Goal: Task Accomplishment & Management: Complete application form

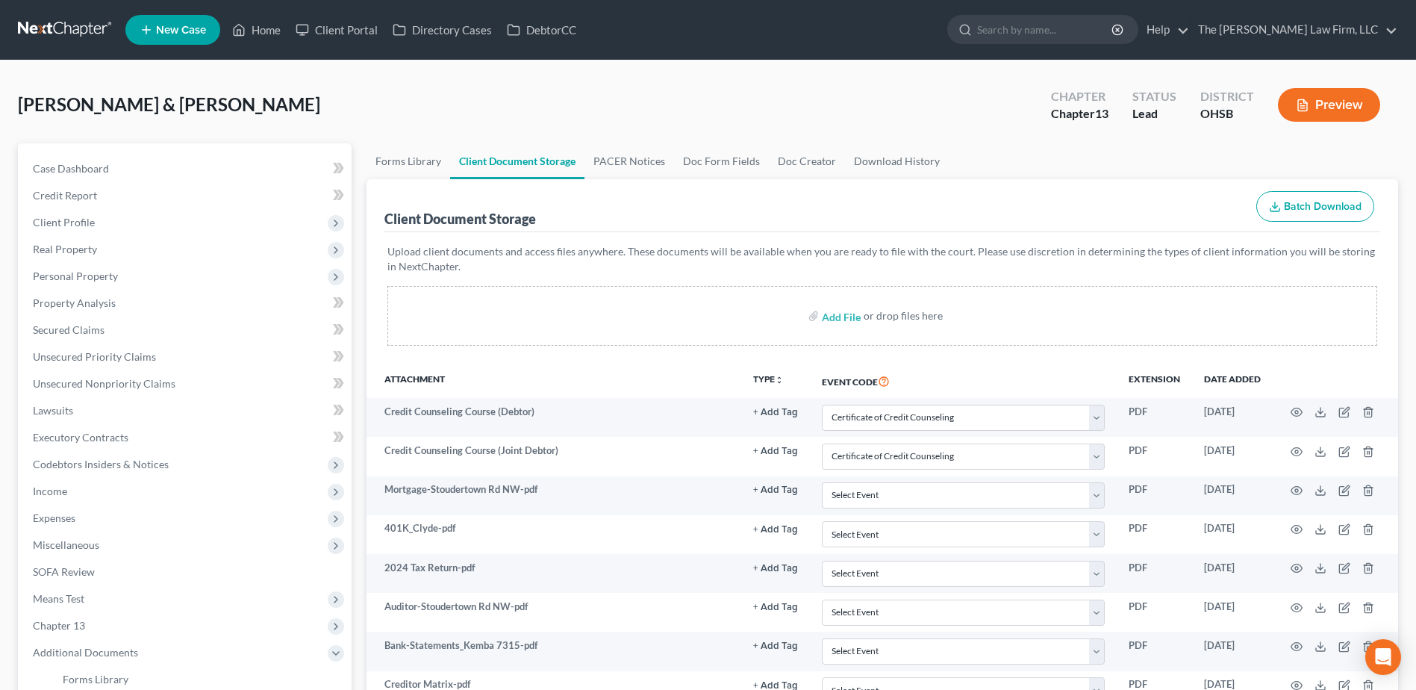
select select "7"
select select "61"
select select "52"
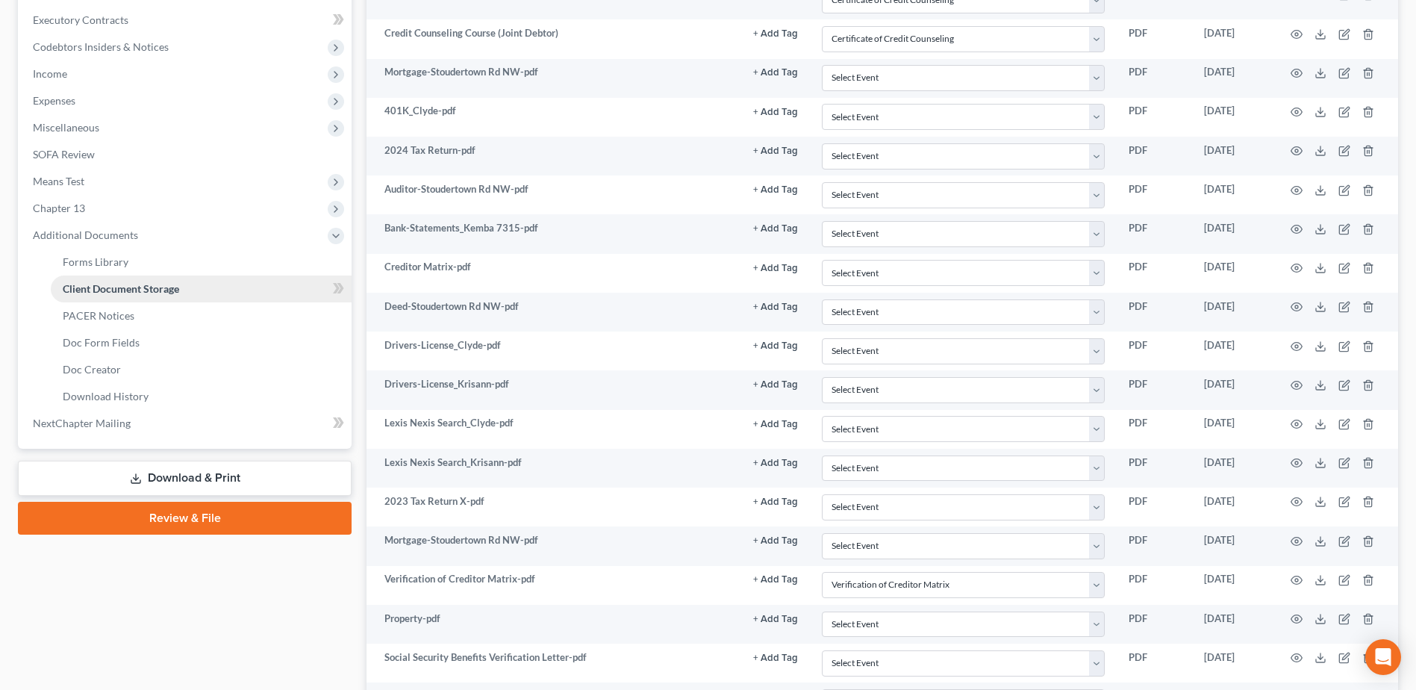
scroll to position [248, 0]
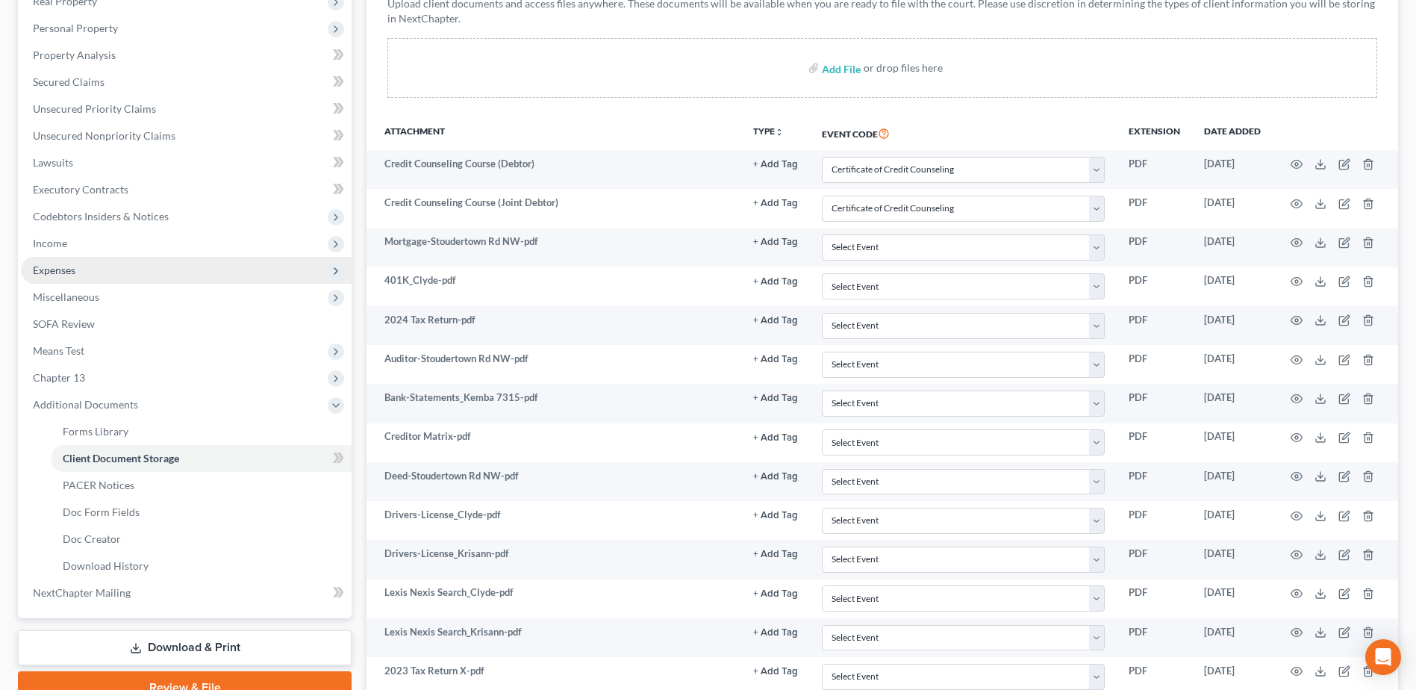
click at [78, 269] on span "Expenses" at bounding box center [186, 270] width 331 height 27
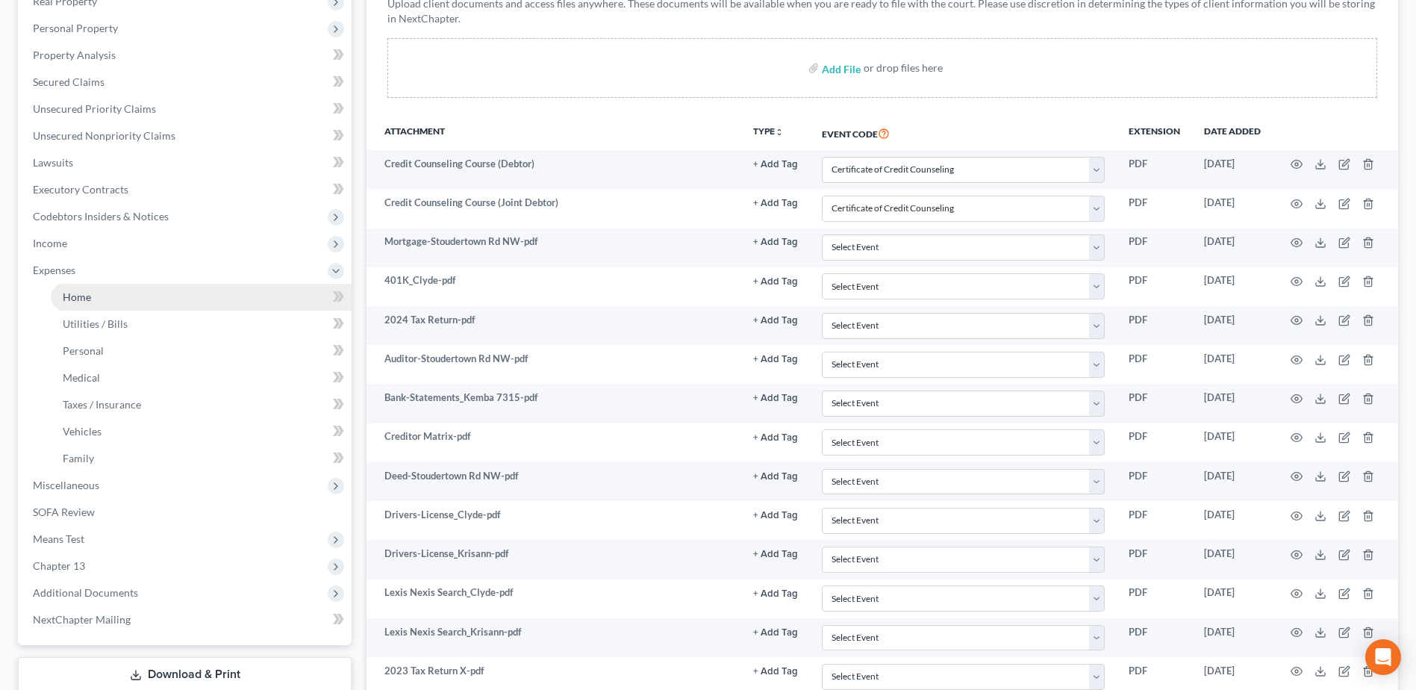
click at [73, 299] on span "Home" at bounding box center [77, 296] width 28 height 13
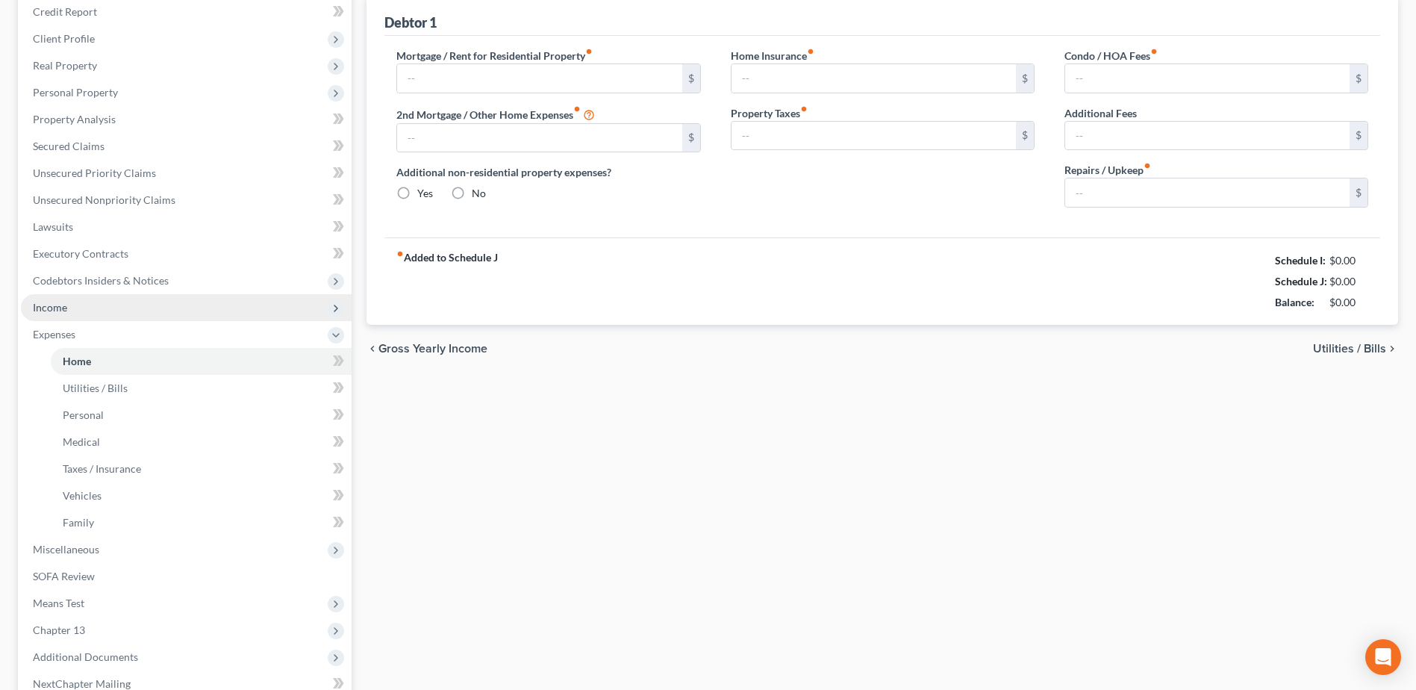
type input "1,150.20"
type input "0.00"
radio input "true"
type input "0.00"
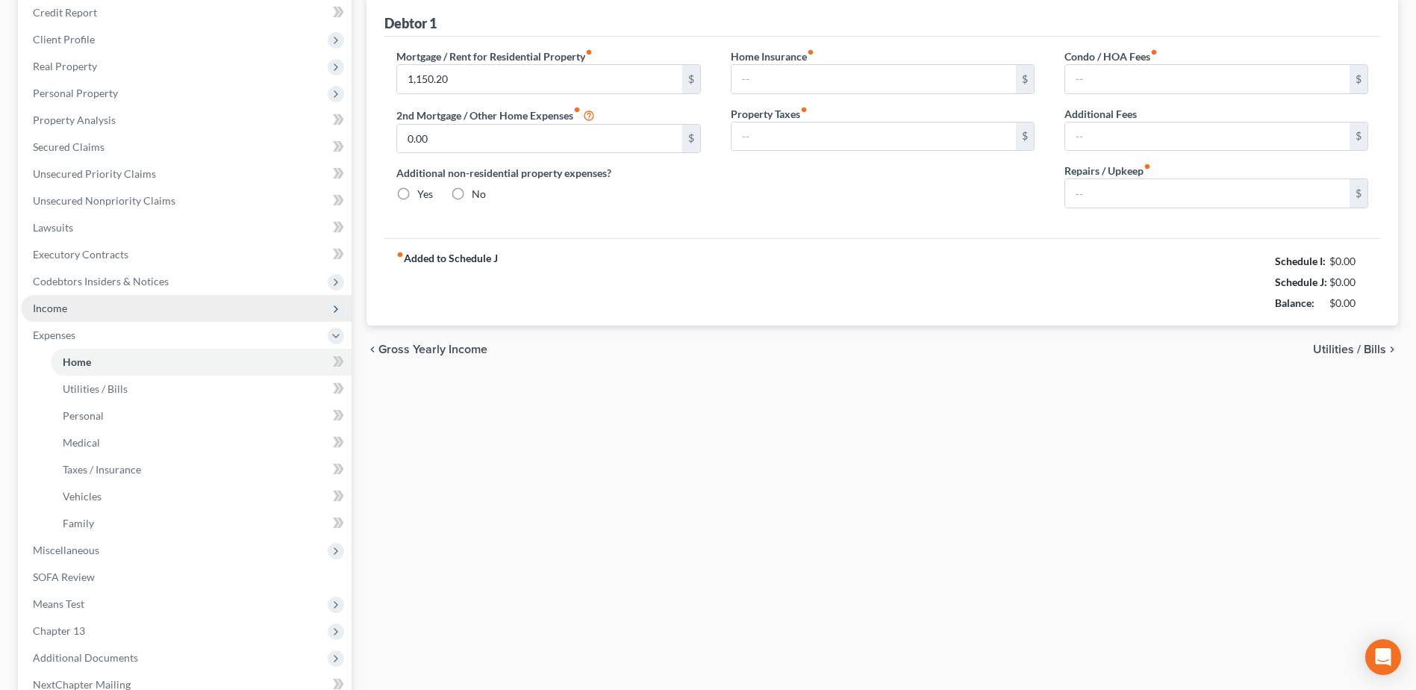
type input "0.00"
type input "250.00"
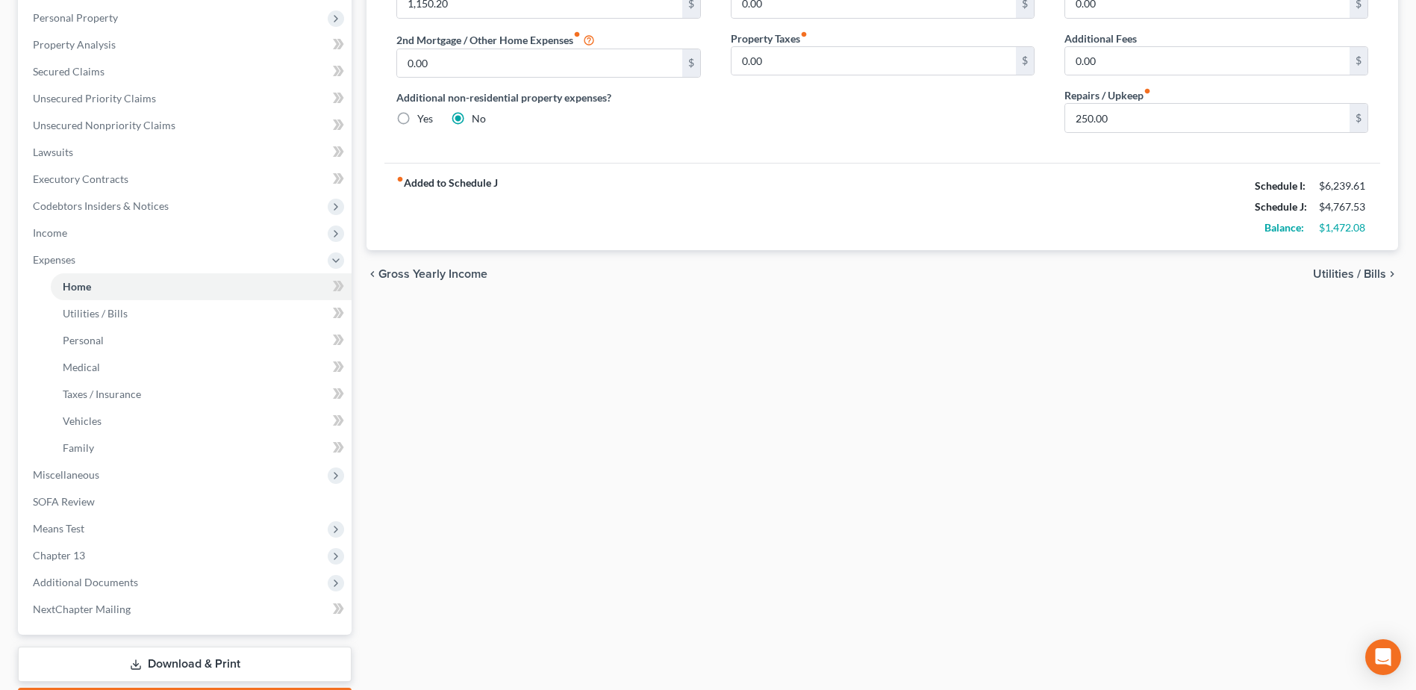
scroll to position [346, 0]
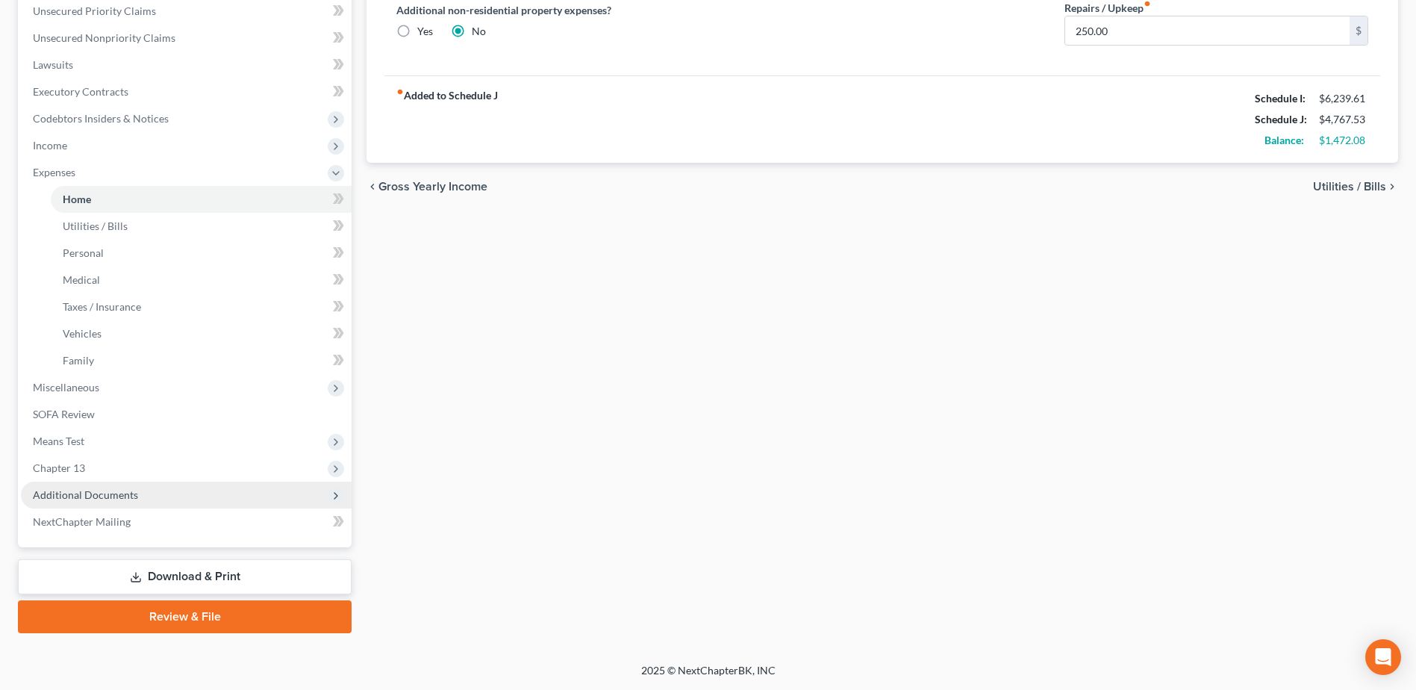
click at [107, 490] on span "Additional Documents" at bounding box center [85, 494] width 105 height 13
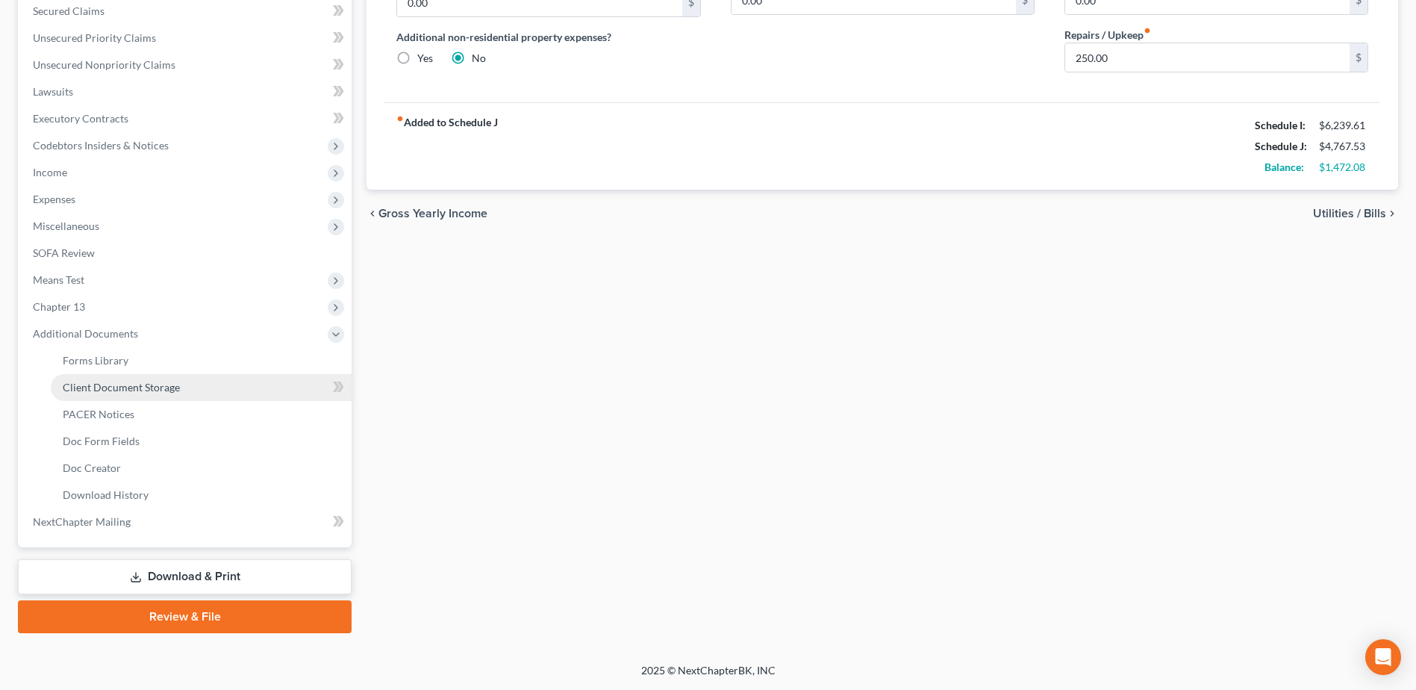
click at [154, 383] on span "Client Document Storage" at bounding box center [121, 387] width 117 height 13
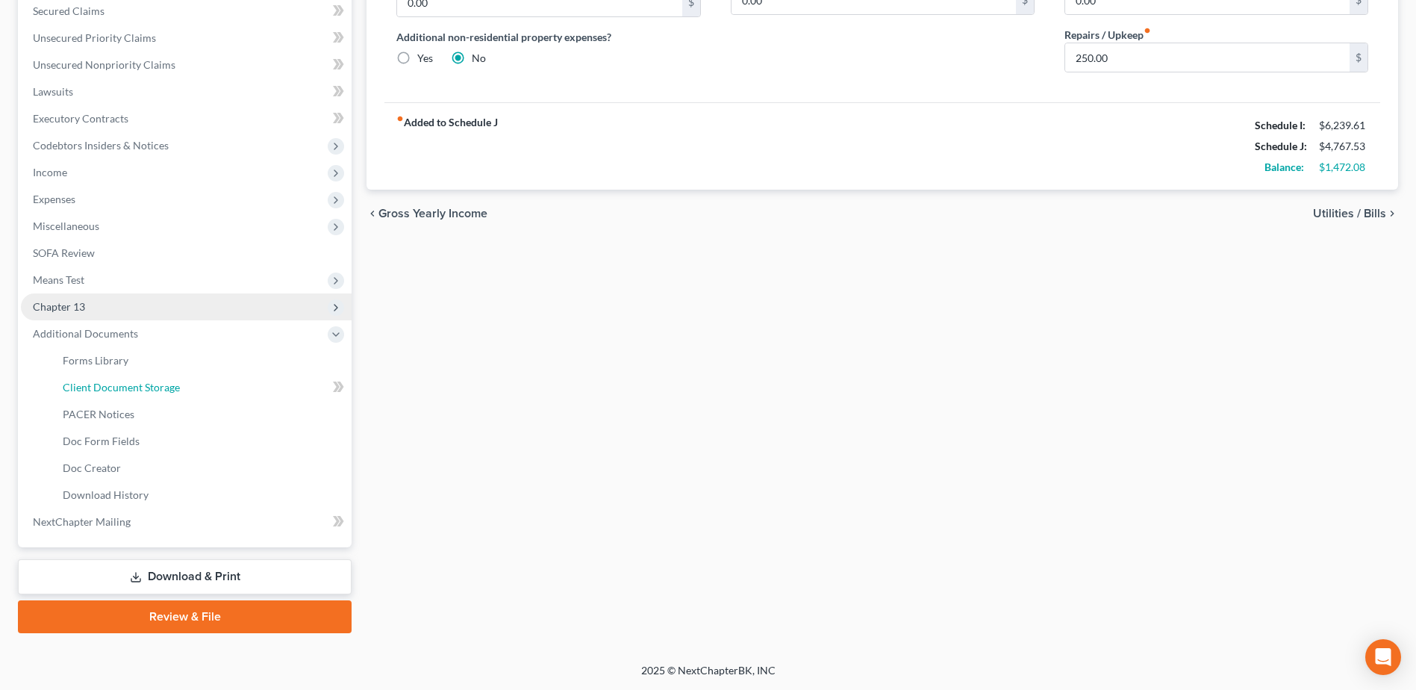
scroll to position [243, 0]
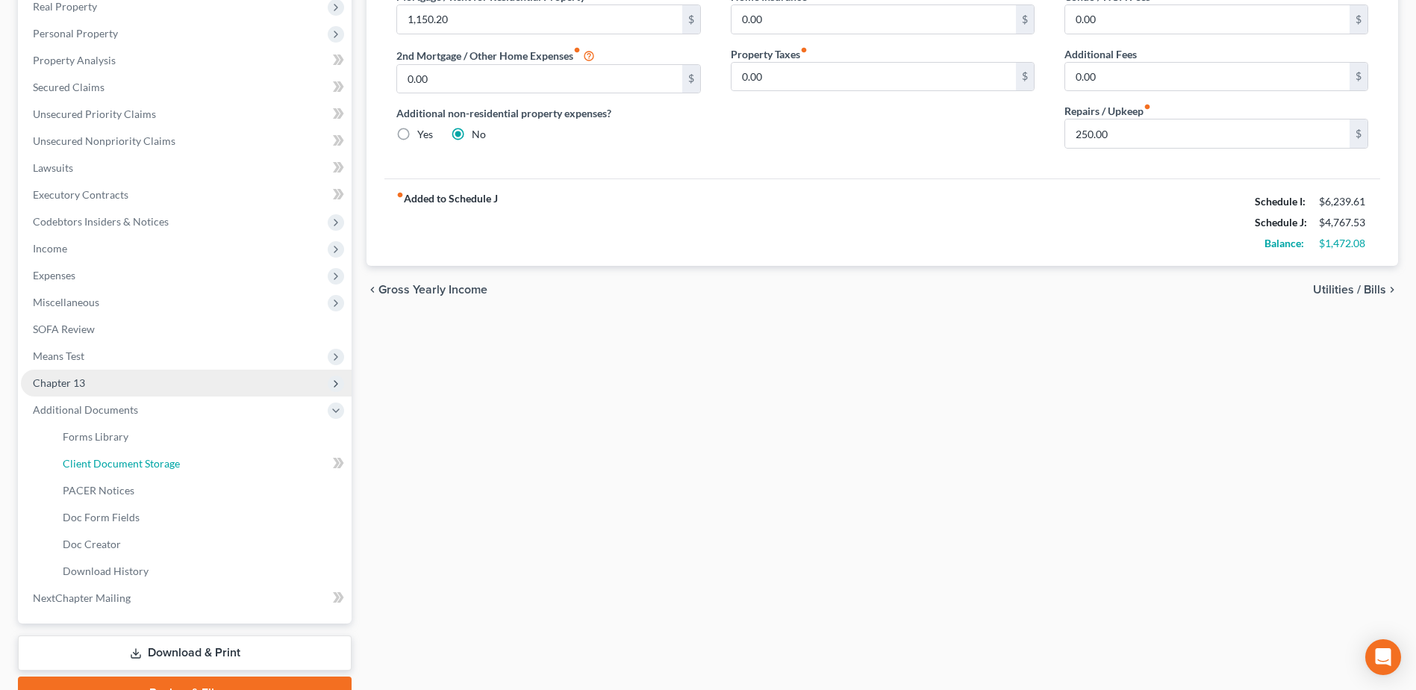
select select "7"
select select "61"
select select "52"
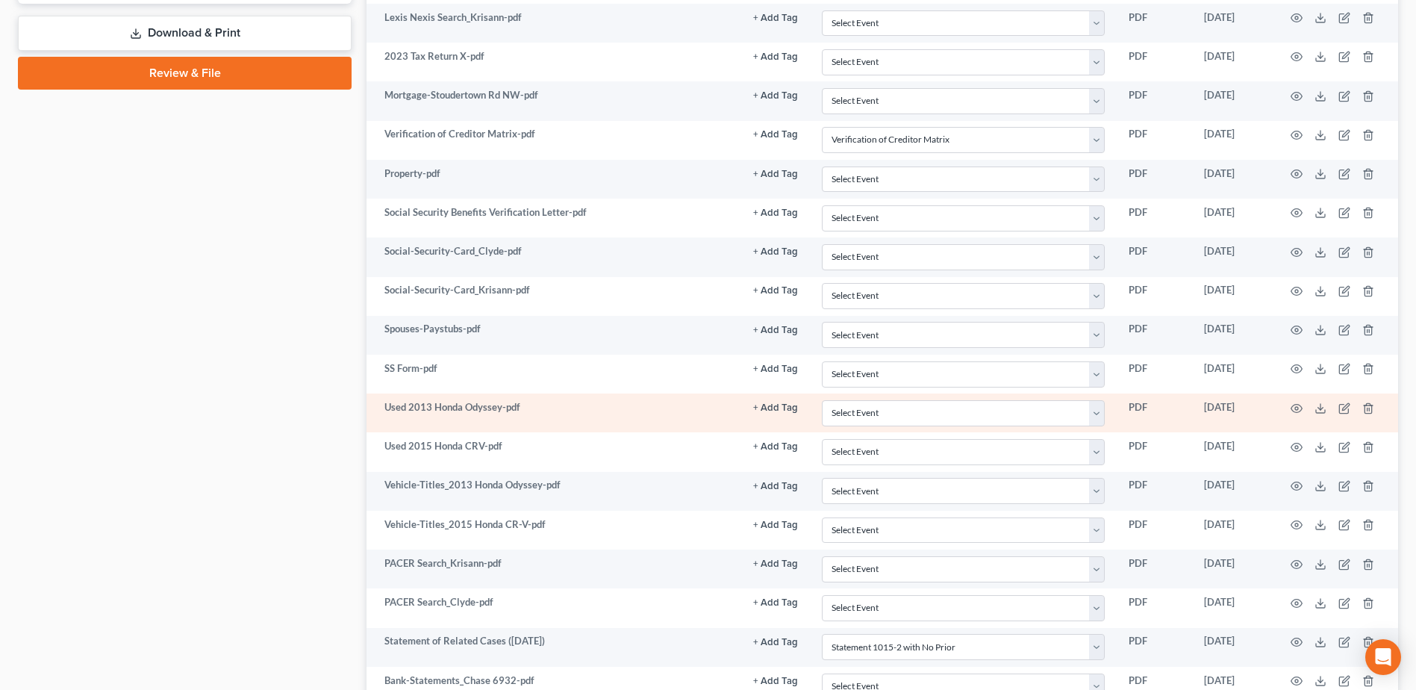
scroll to position [845, 0]
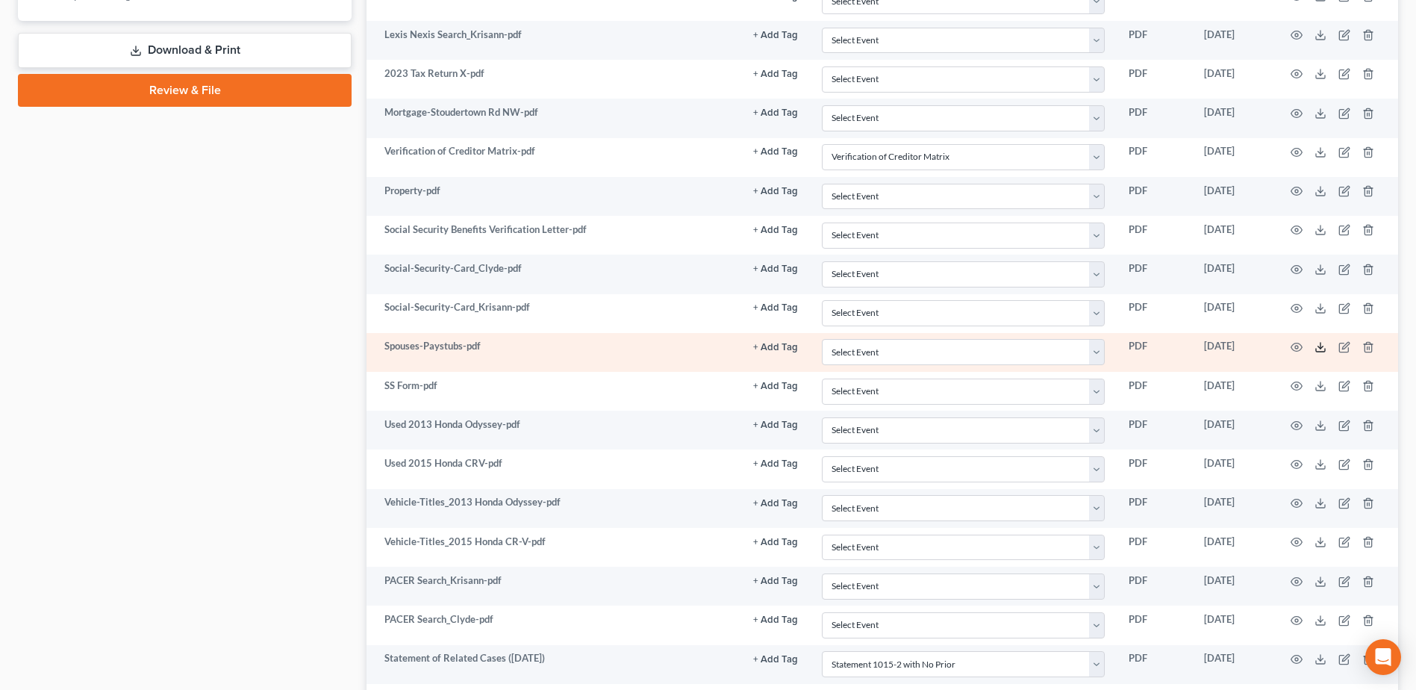
click at [1316, 351] on icon at bounding box center [1320, 347] width 12 height 12
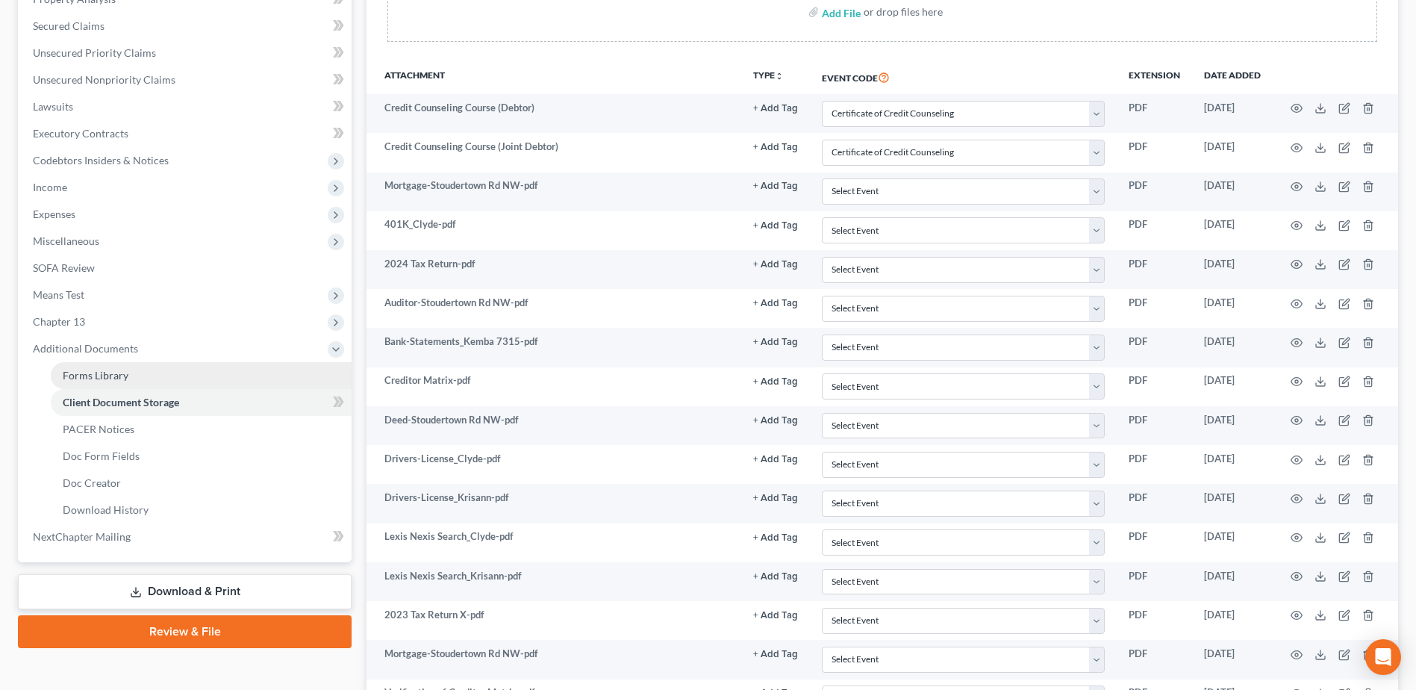
scroll to position [173, 0]
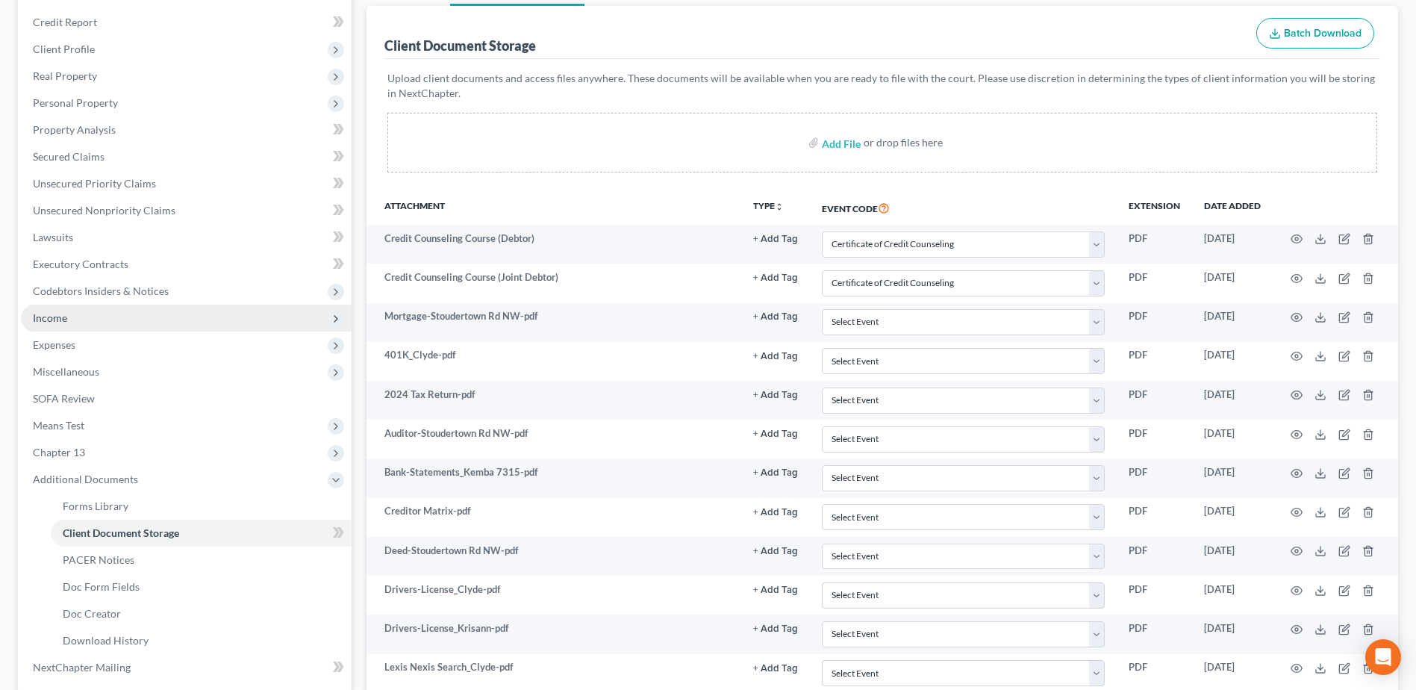
click at [72, 308] on span "Income" at bounding box center [186, 318] width 331 height 27
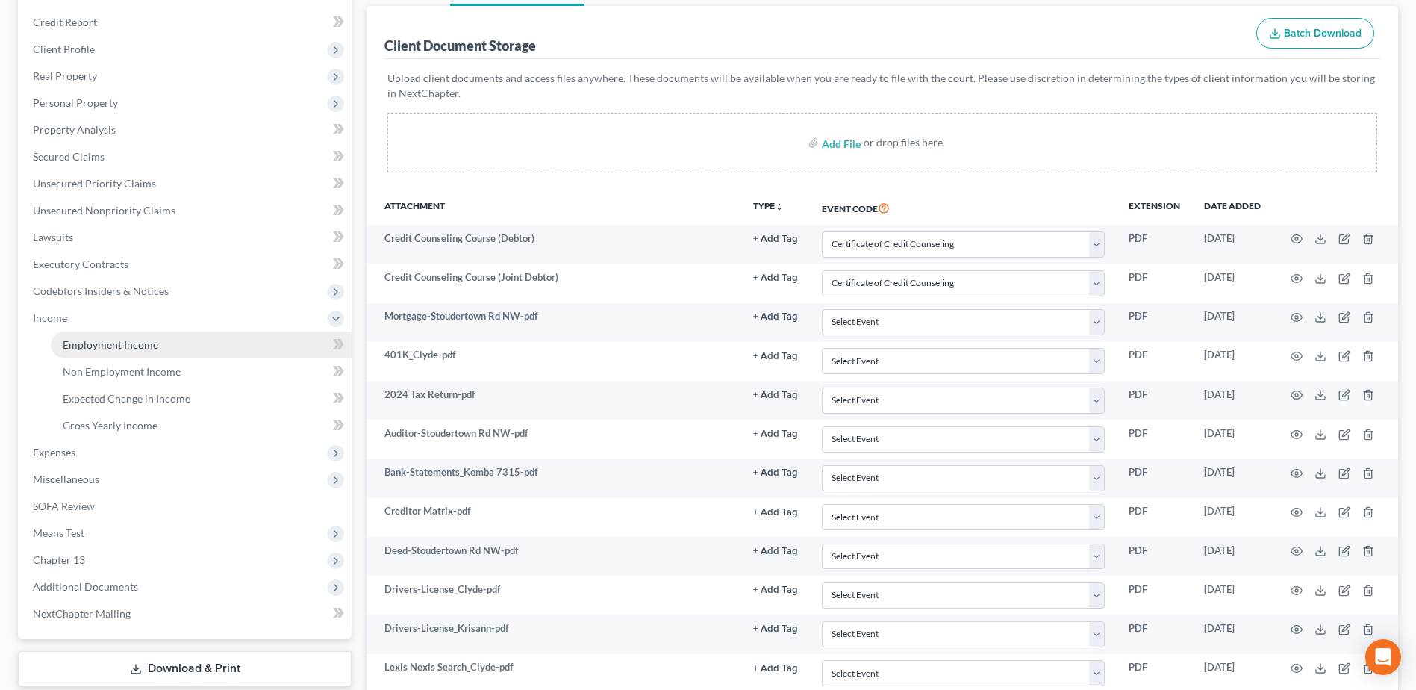
click at [78, 340] on span "Employment Income" at bounding box center [111, 344] width 96 height 13
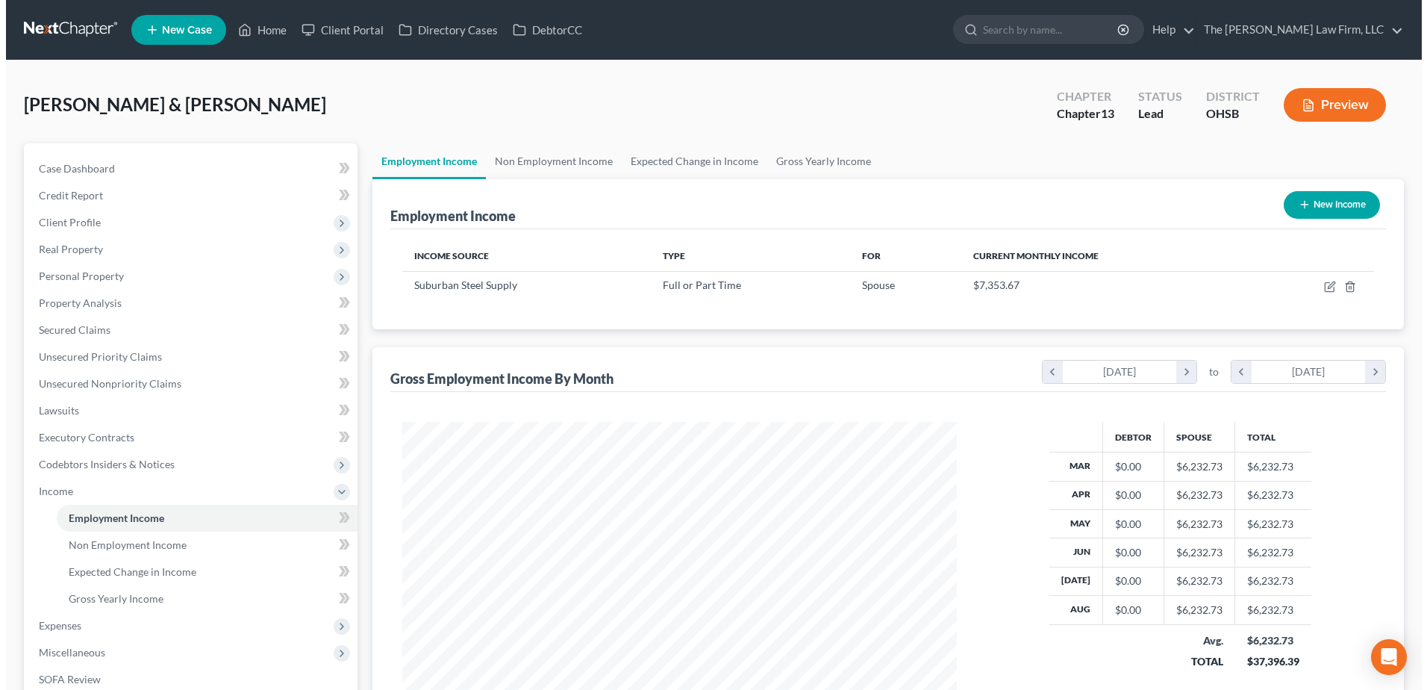
scroll to position [277, 584]
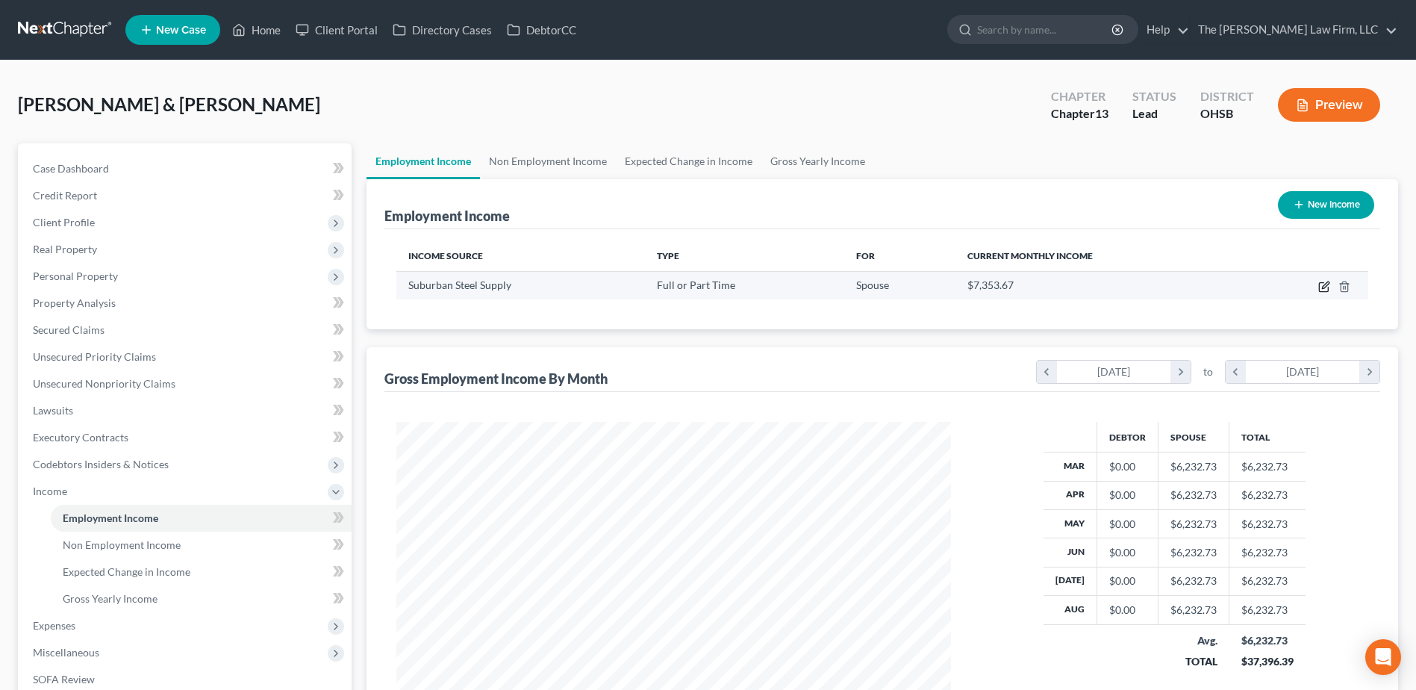
click at [1325, 283] on icon "button" at bounding box center [1324, 287] width 12 height 12
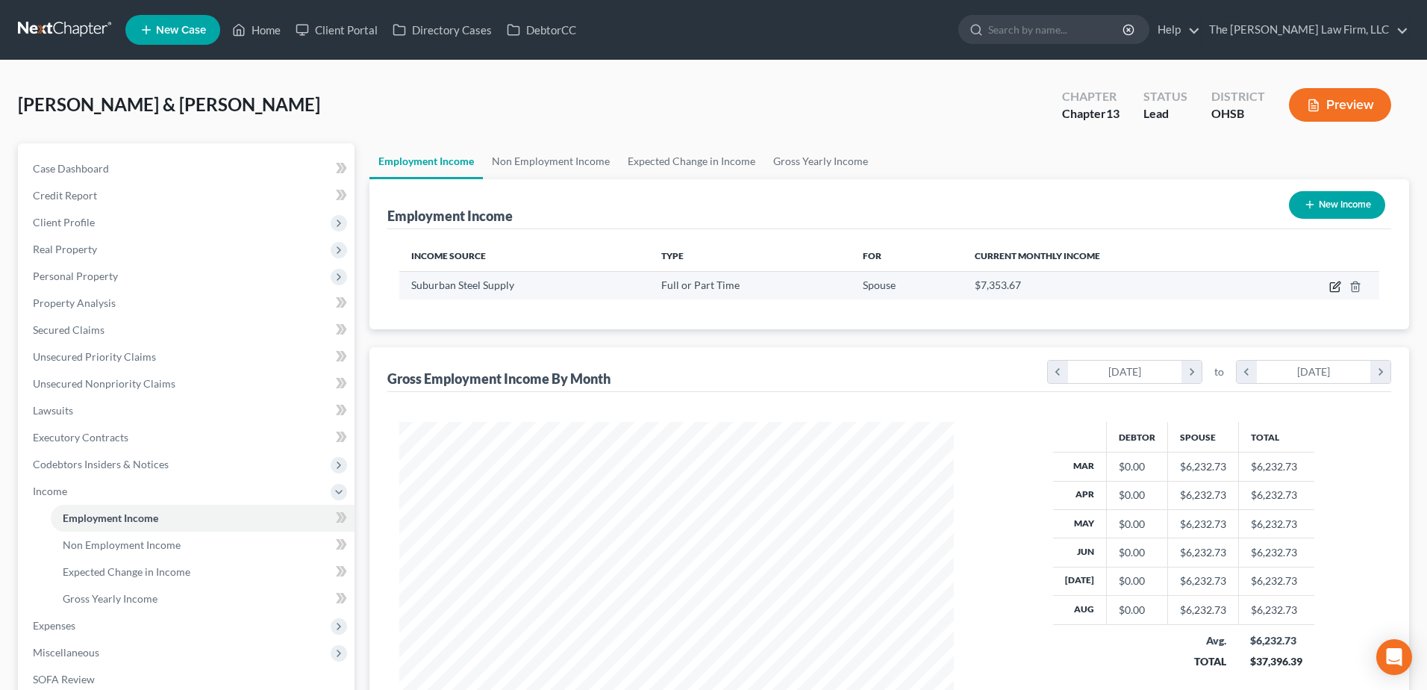
scroll to position [279, 590]
select select "0"
select select "36"
select select "2"
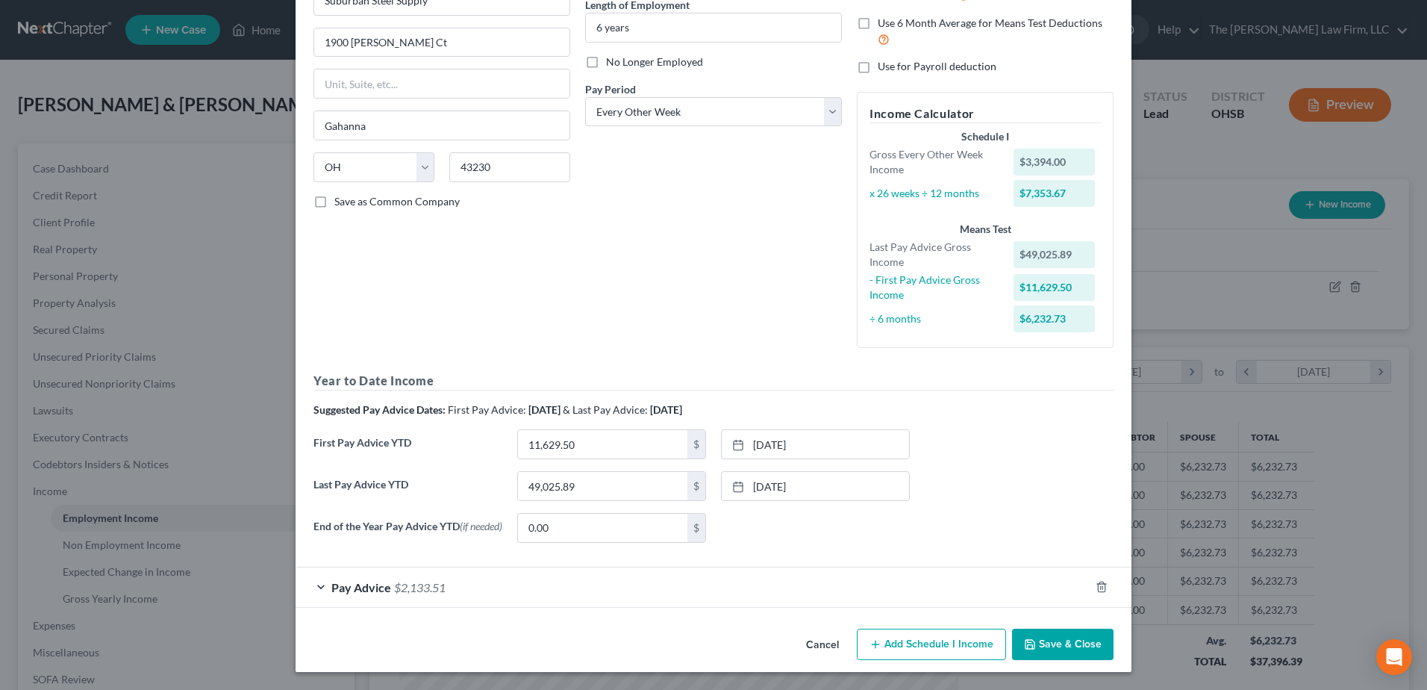
click at [452, 585] on div "Pay Advice $2,133.51" at bounding box center [693, 587] width 794 height 40
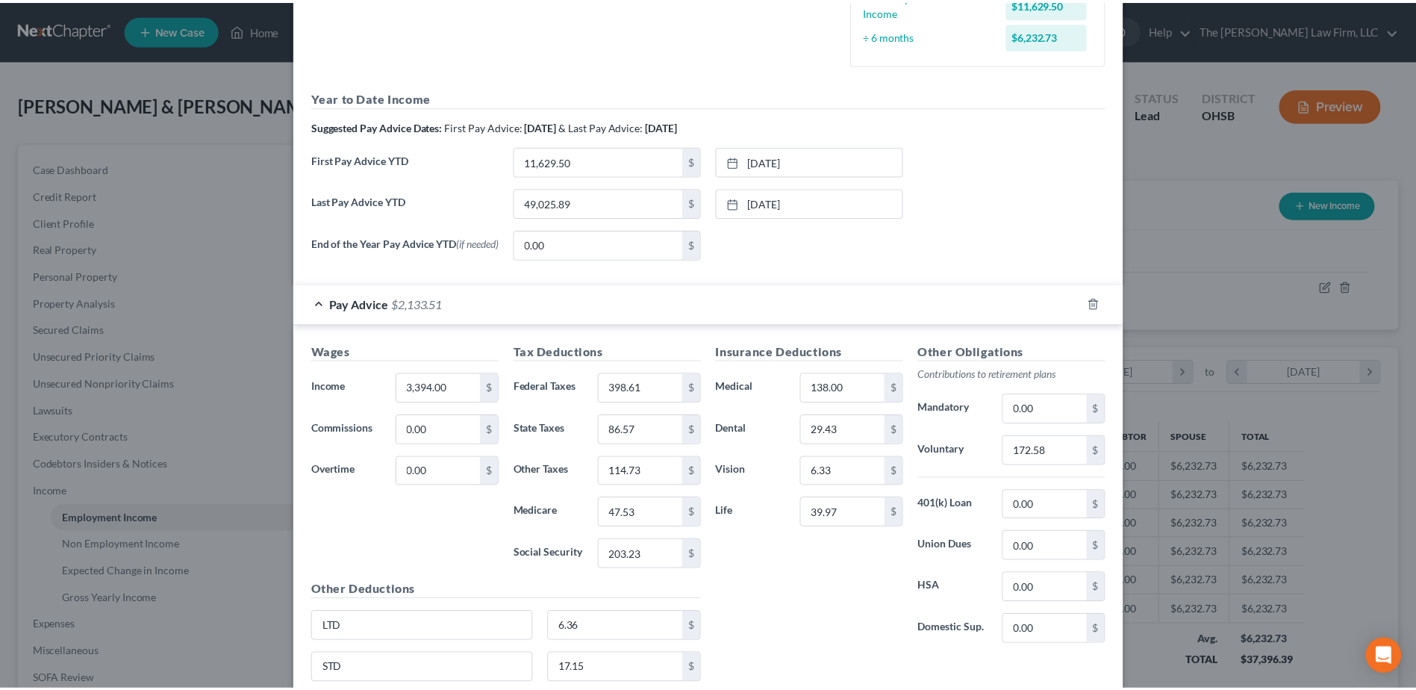
scroll to position [565, 0]
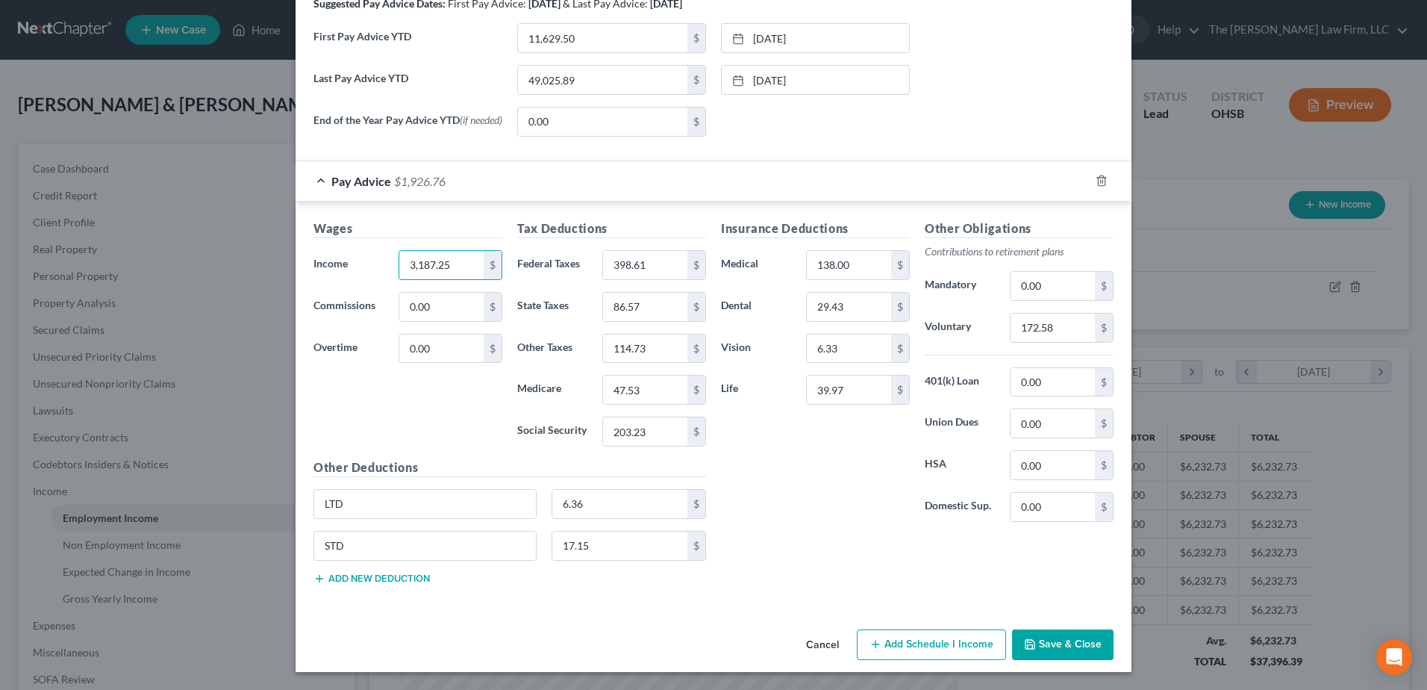
type input "3,187.25"
click at [1075, 641] on button "Save & Close" at bounding box center [1063, 644] width 102 height 31
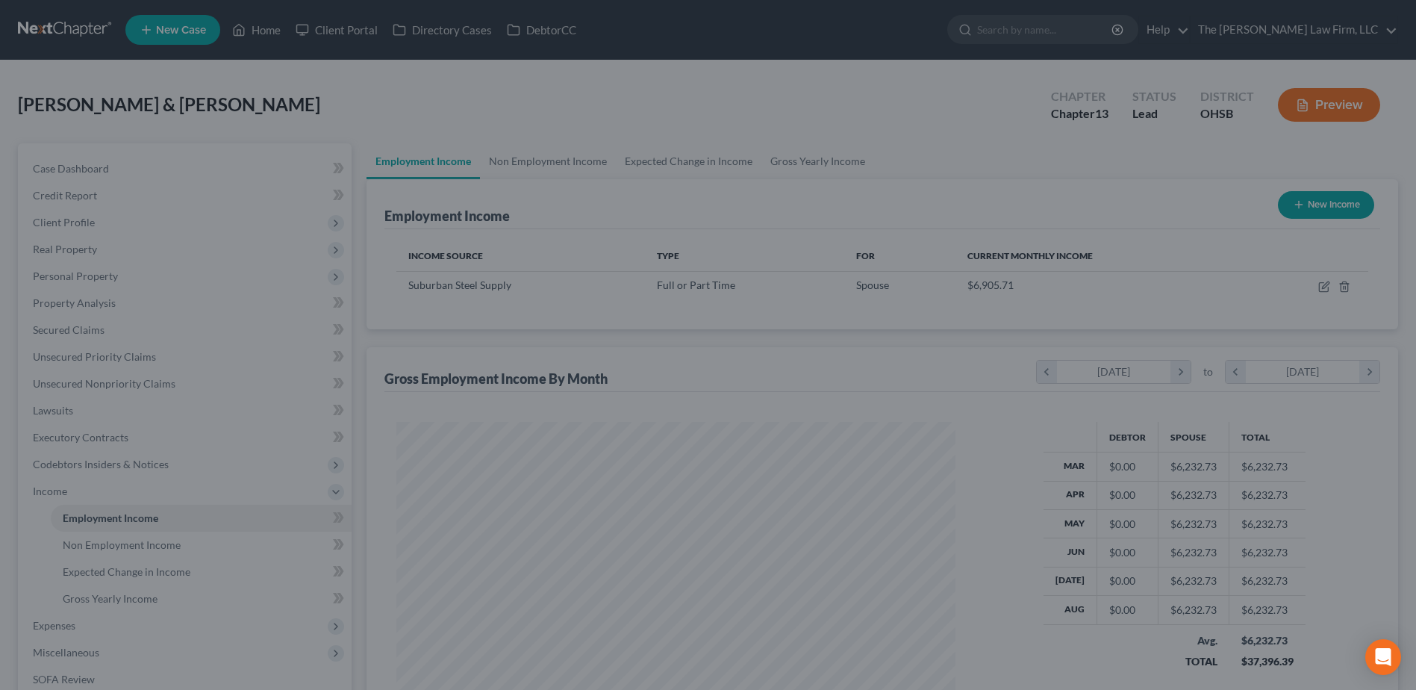
scroll to position [746130, 745822]
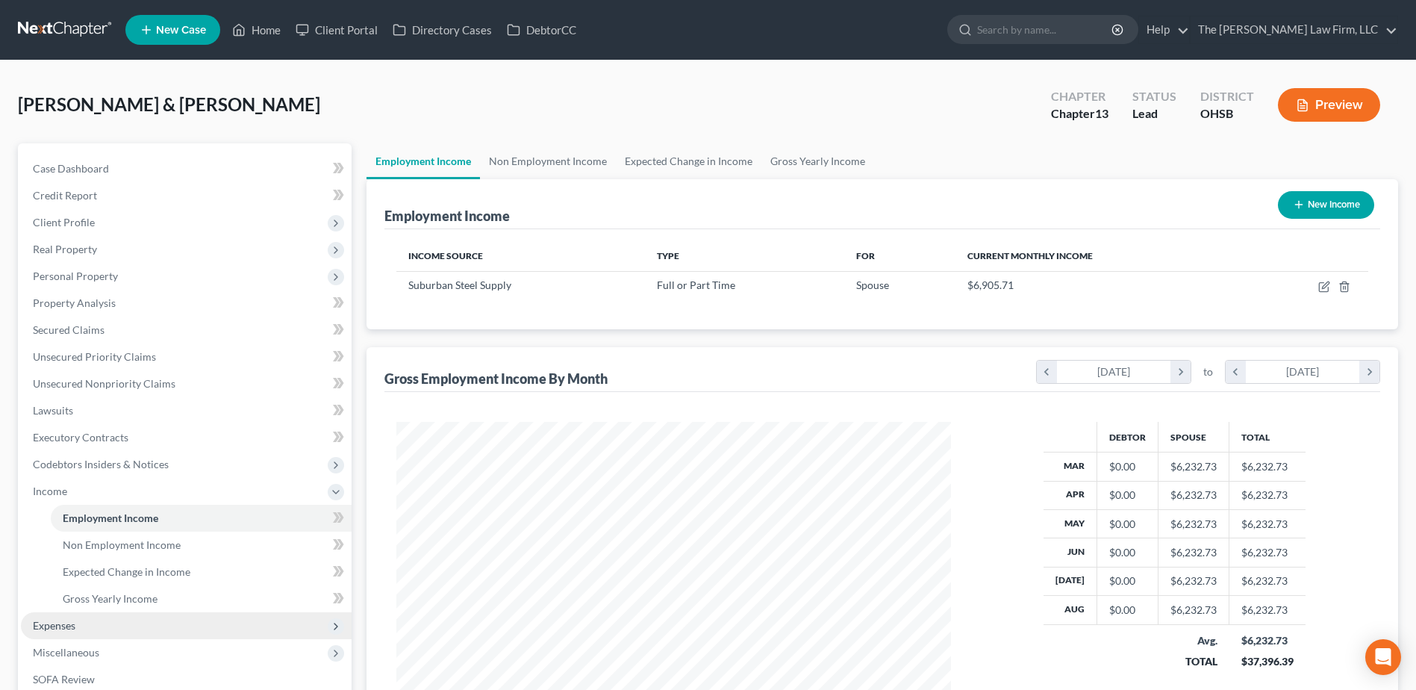
click at [73, 629] on span "Expenses" at bounding box center [54, 625] width 43 height 13
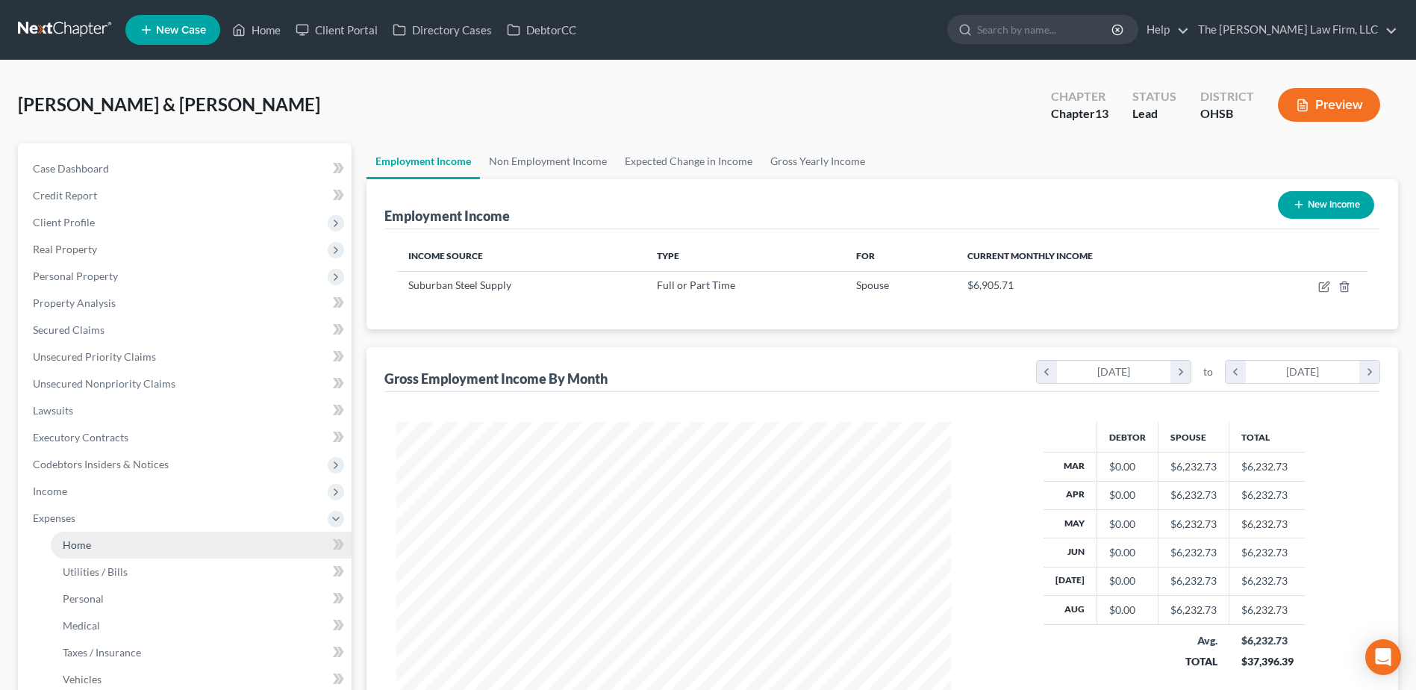
click at [63, 552] on link "Home" at bounding box center [201, 544] width 301 height 27
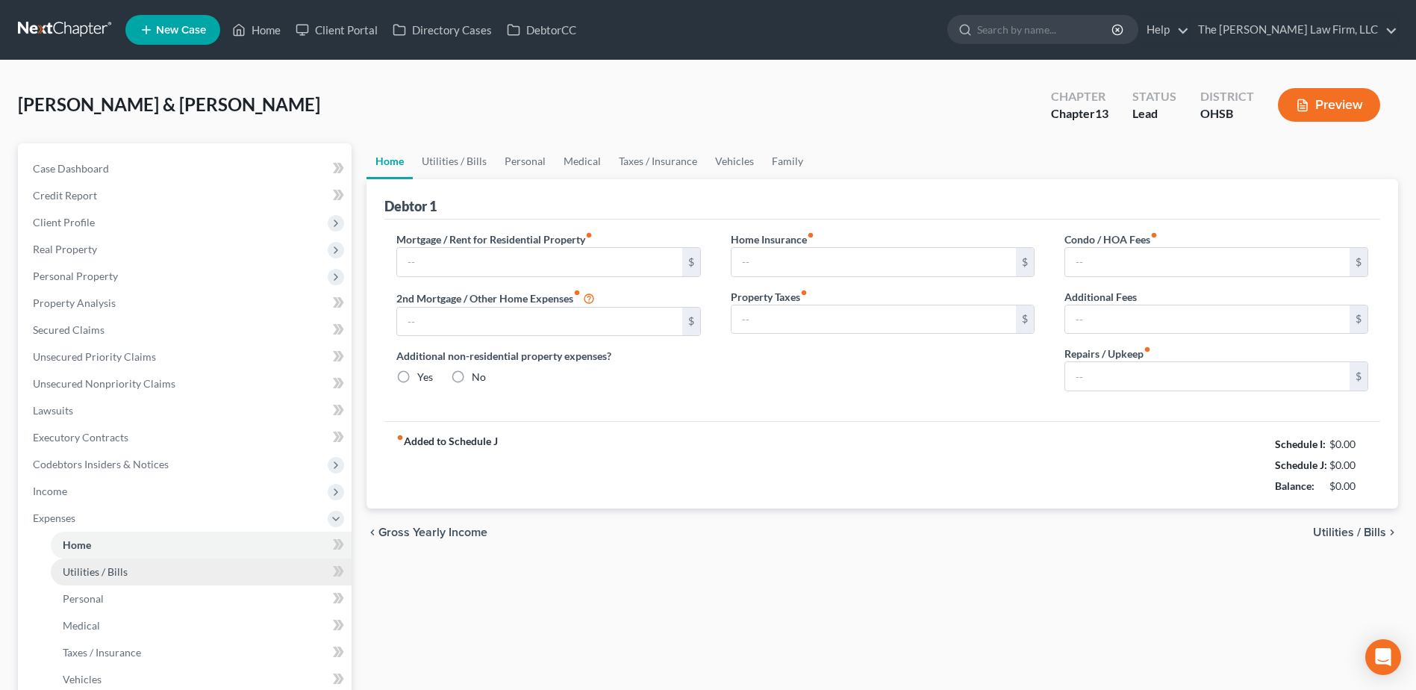
type input "1,150.20"
type input "0.00"
radio input "true"
type input "0.00"
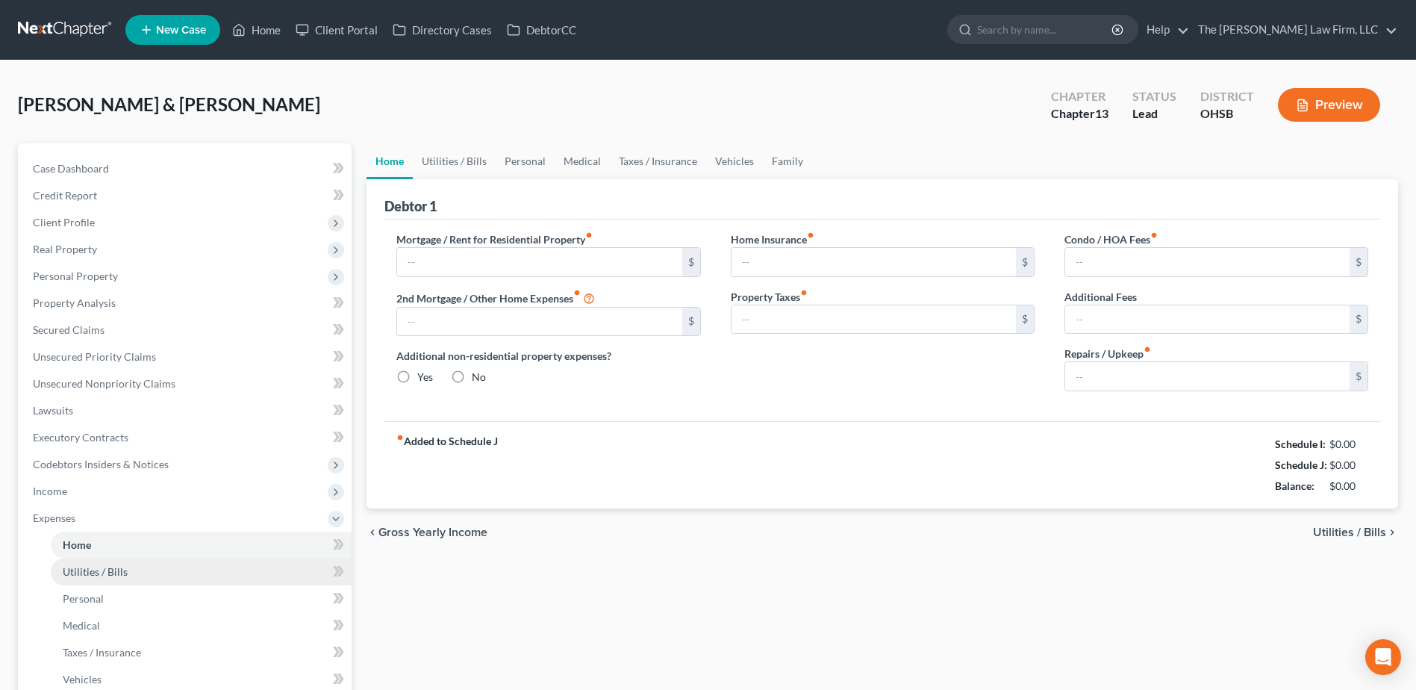
type input "0.00"
type input "250.00"
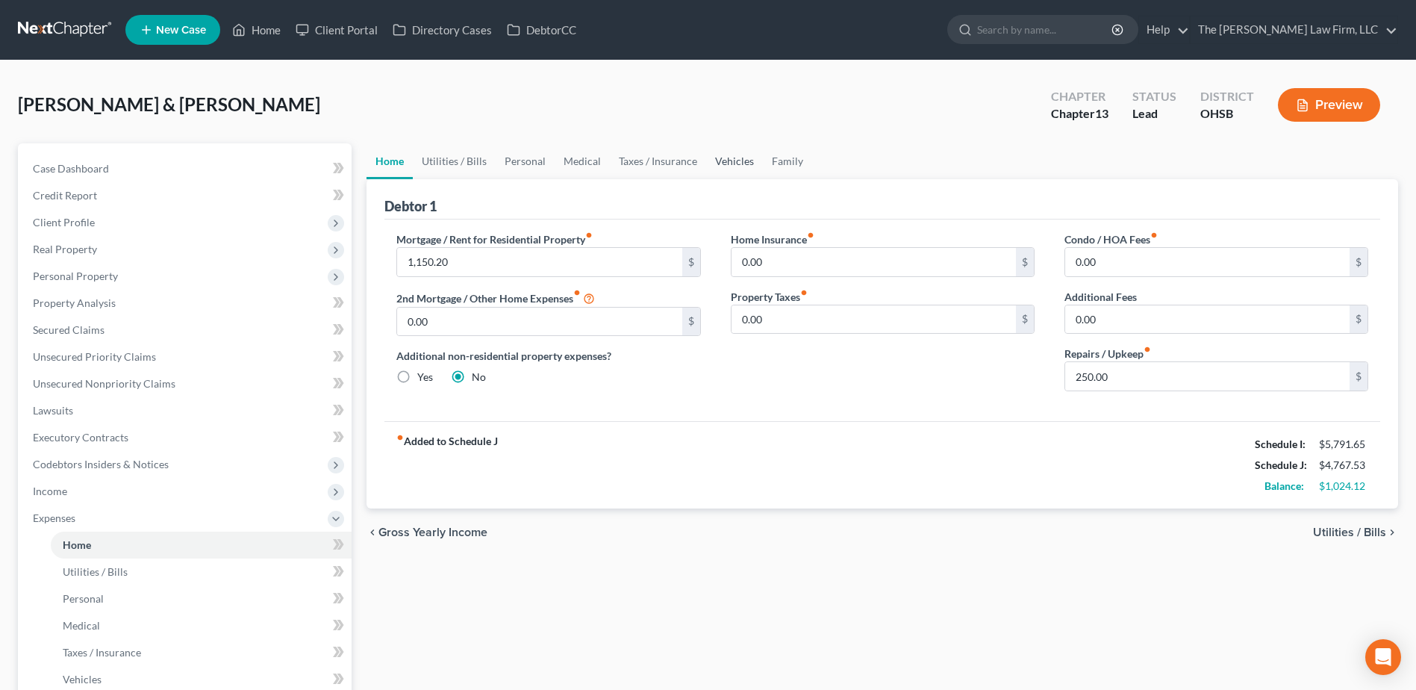
click at [723, 157] on link "Vehicles" at bounding box center [734, 161] width 57 height 36
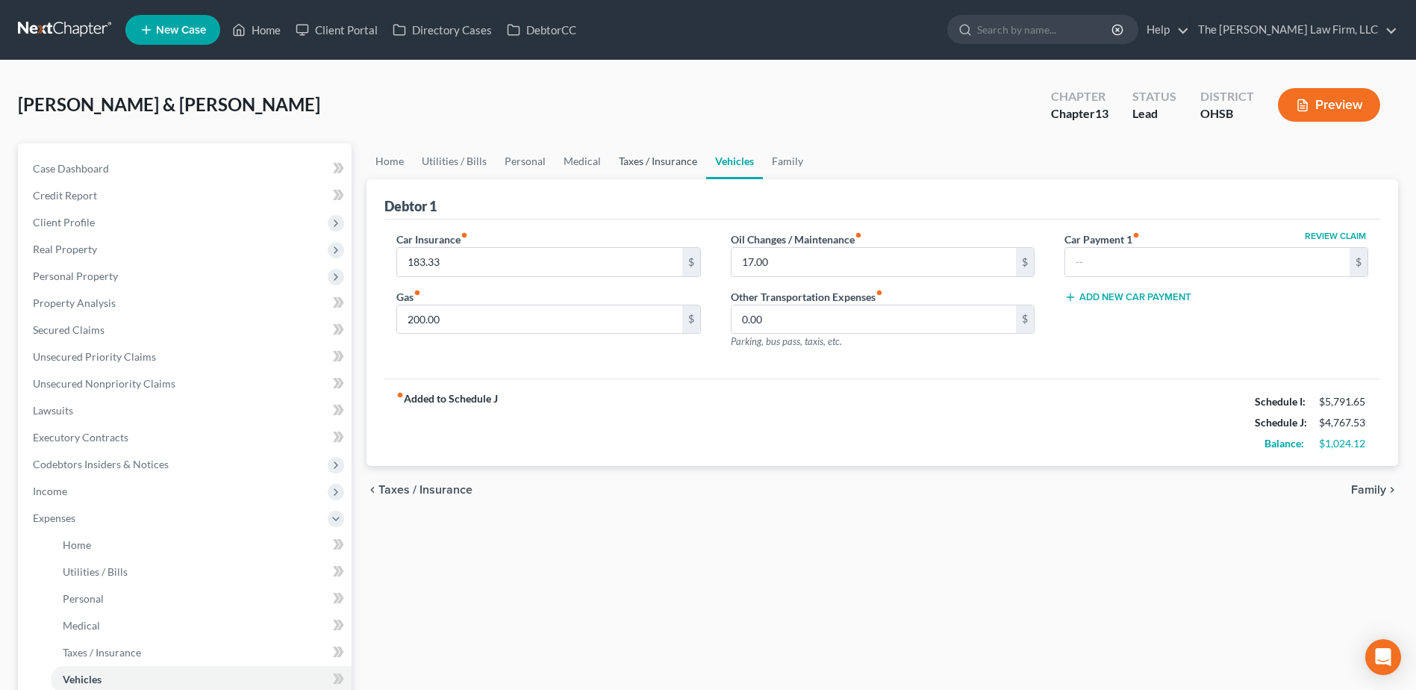
click at [647, 157] on link "Taxes / Insurance" at bounding box center [658, 161] width 96 height 36
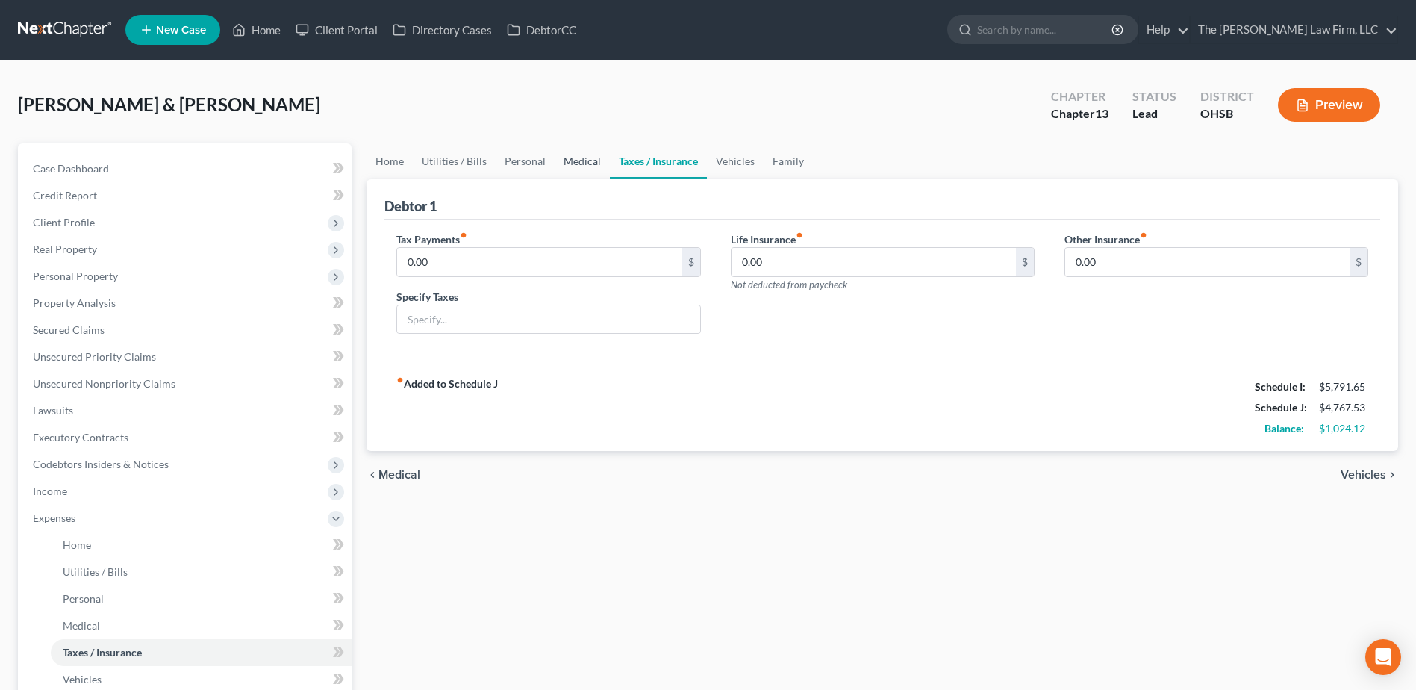
click at [578, 166] on link "Medical" at bounding box center [582, 161] width 55 height 36
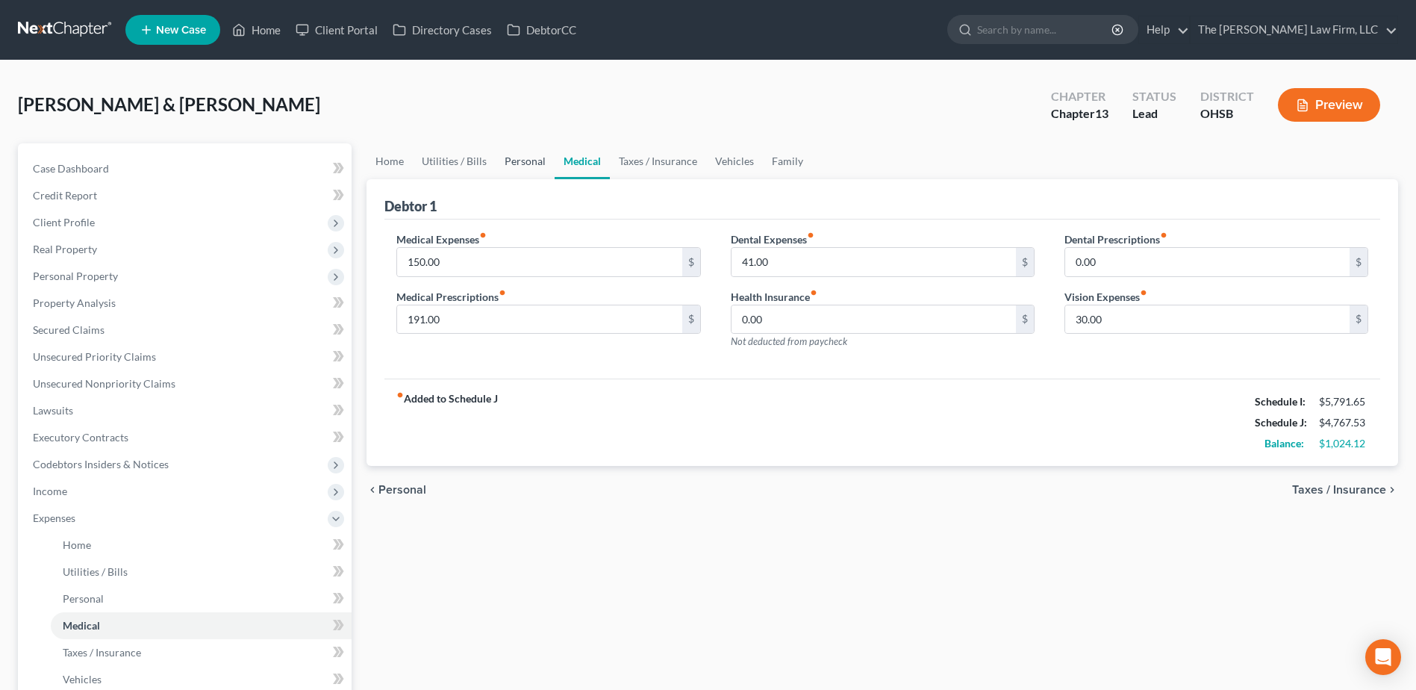
click at [508, 160] on link "Personal" at bounding box center [525, 161] width 59 height 36
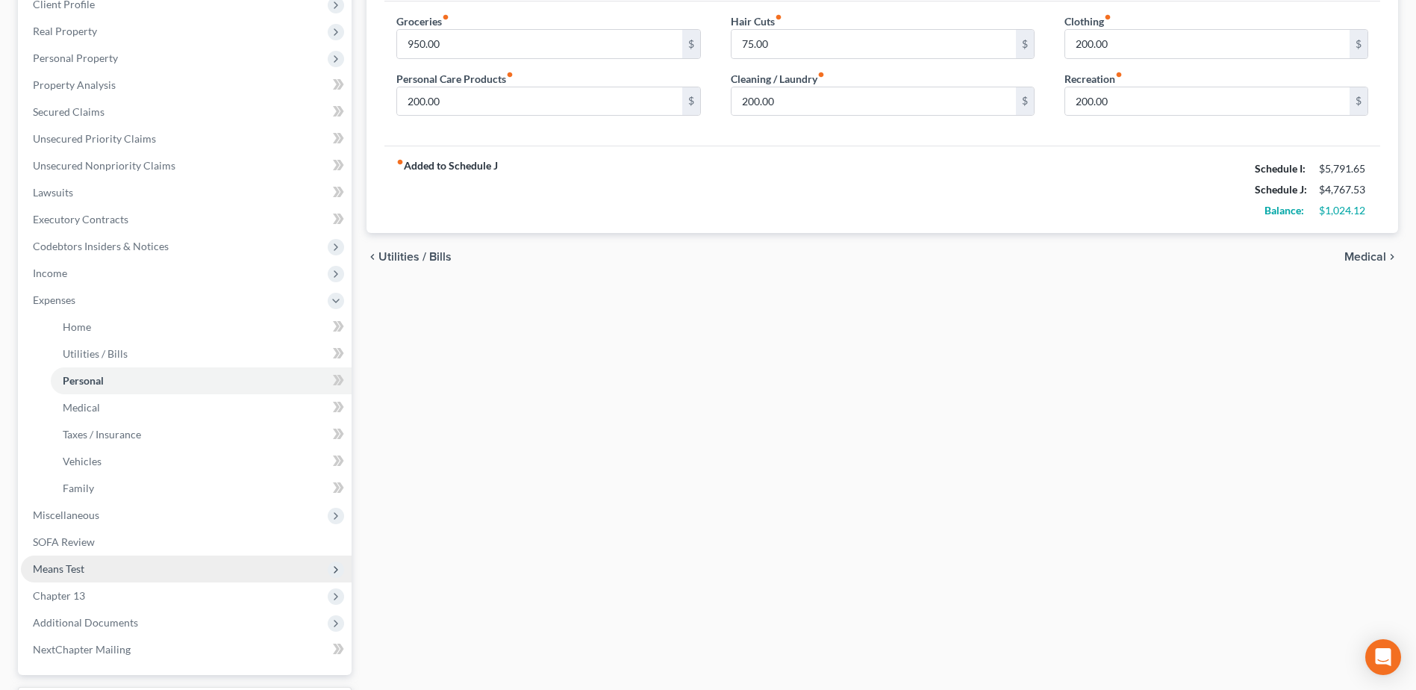
scroll to position [75, 0]
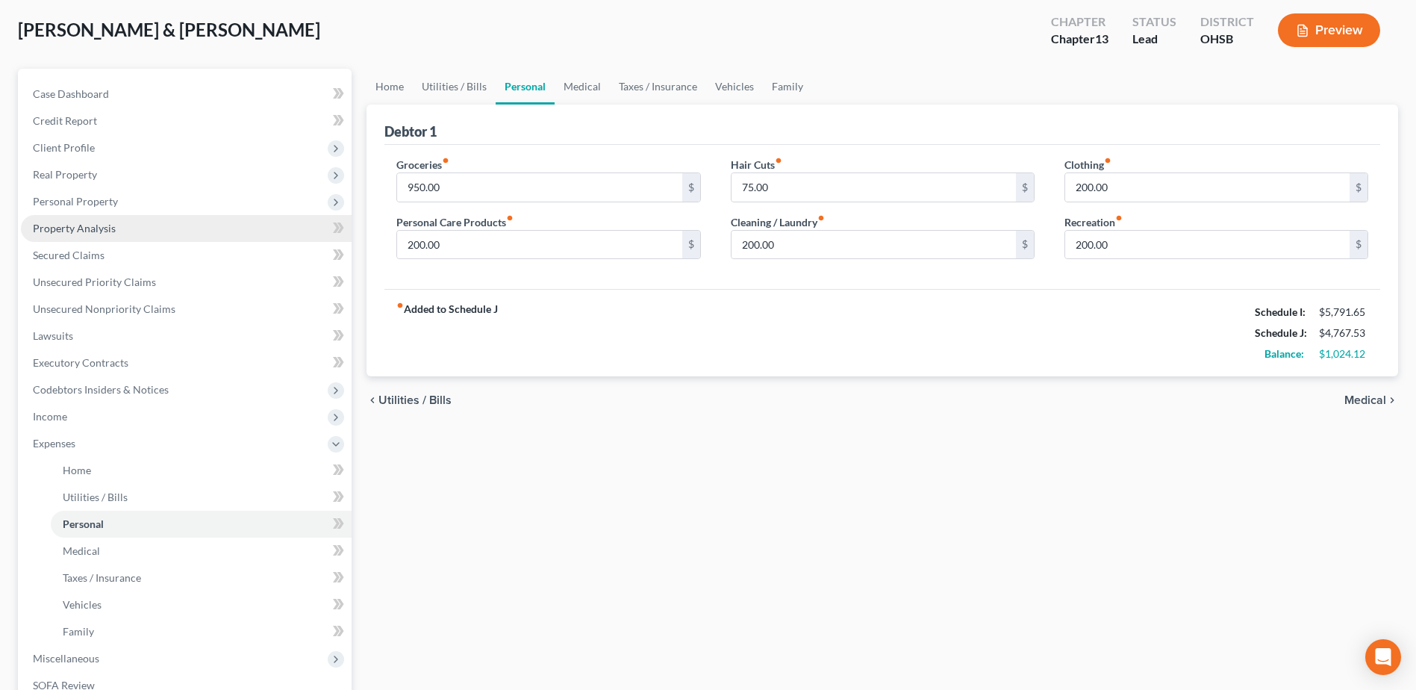
click at [87, 230] on span "Property Analysis" at bounding box center [74, 228] width 83 height 13
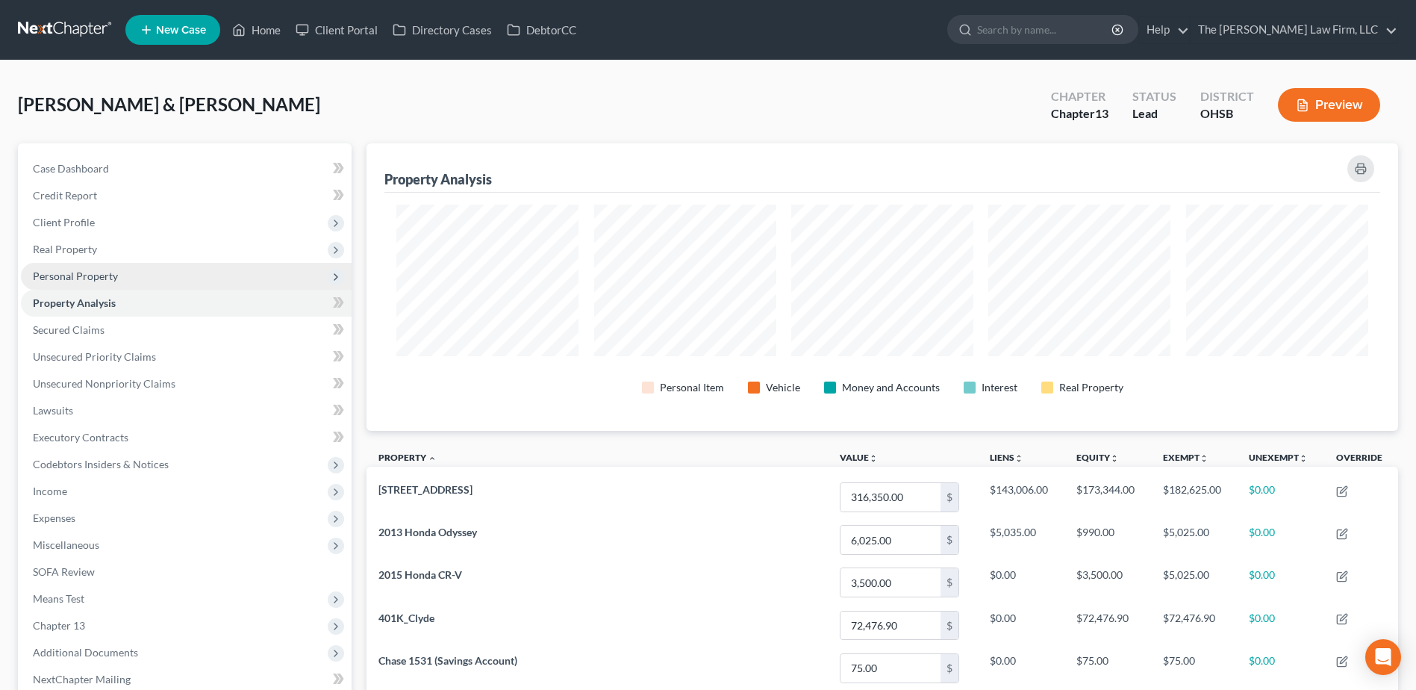
click at [49, 270] on span "Personal Property" at bounding box center [75, 275] width 85 height 13
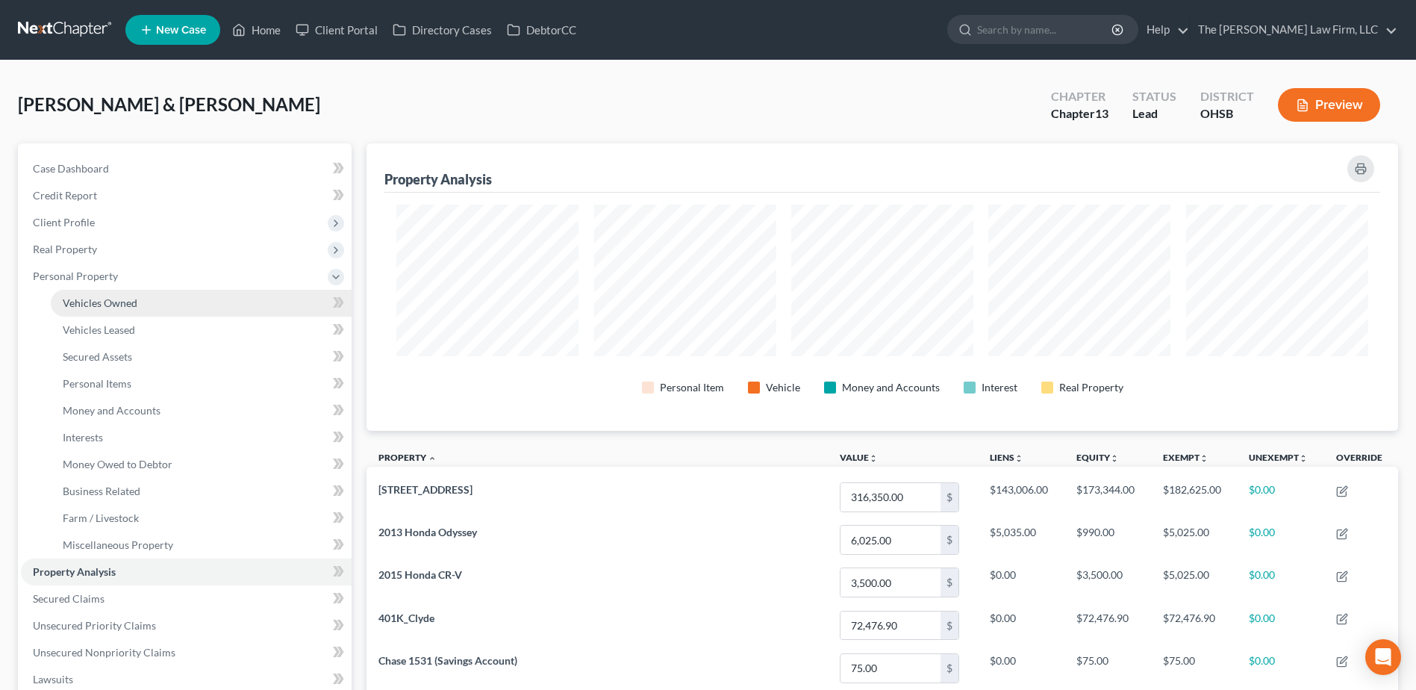
click at [142, 297] on link "Vehicles Owned" at bounding box center [201, 303] width 301 height 27
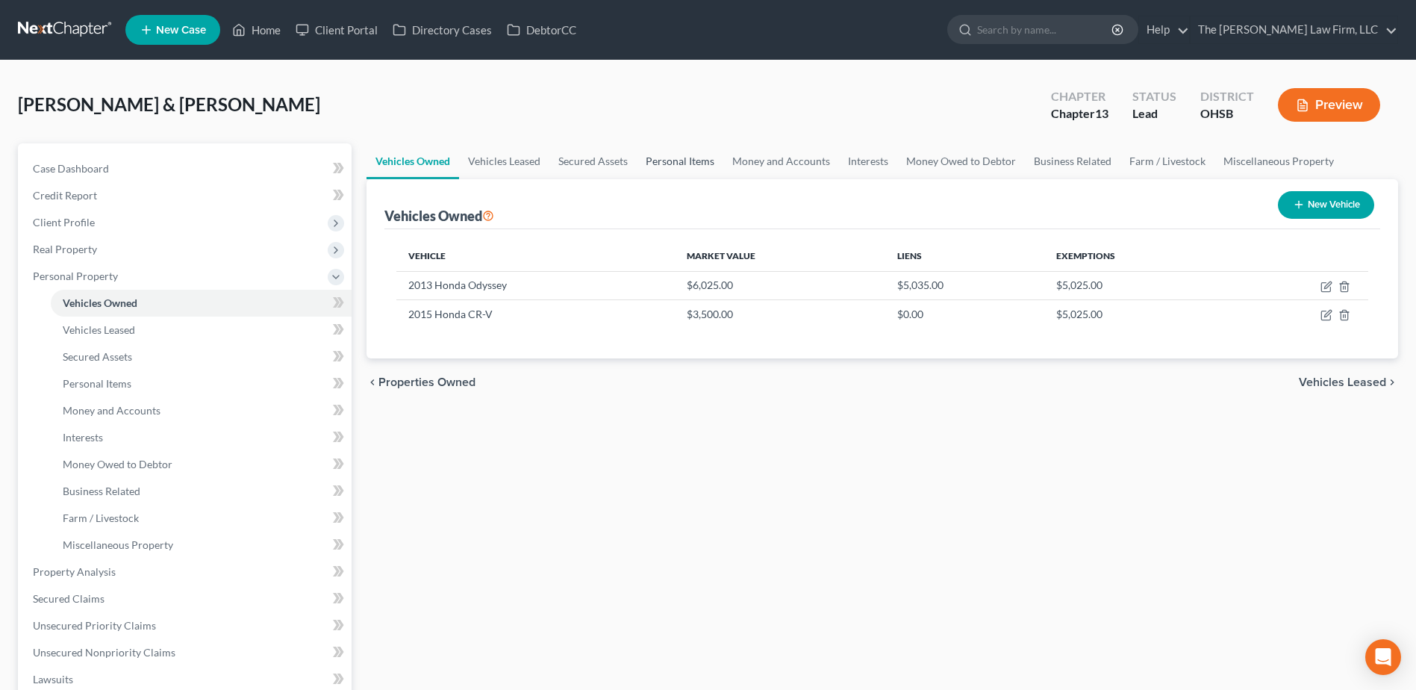
click at [684, 160] on link "Personal Items" at bounding box center [680, 161] width 87 height 36
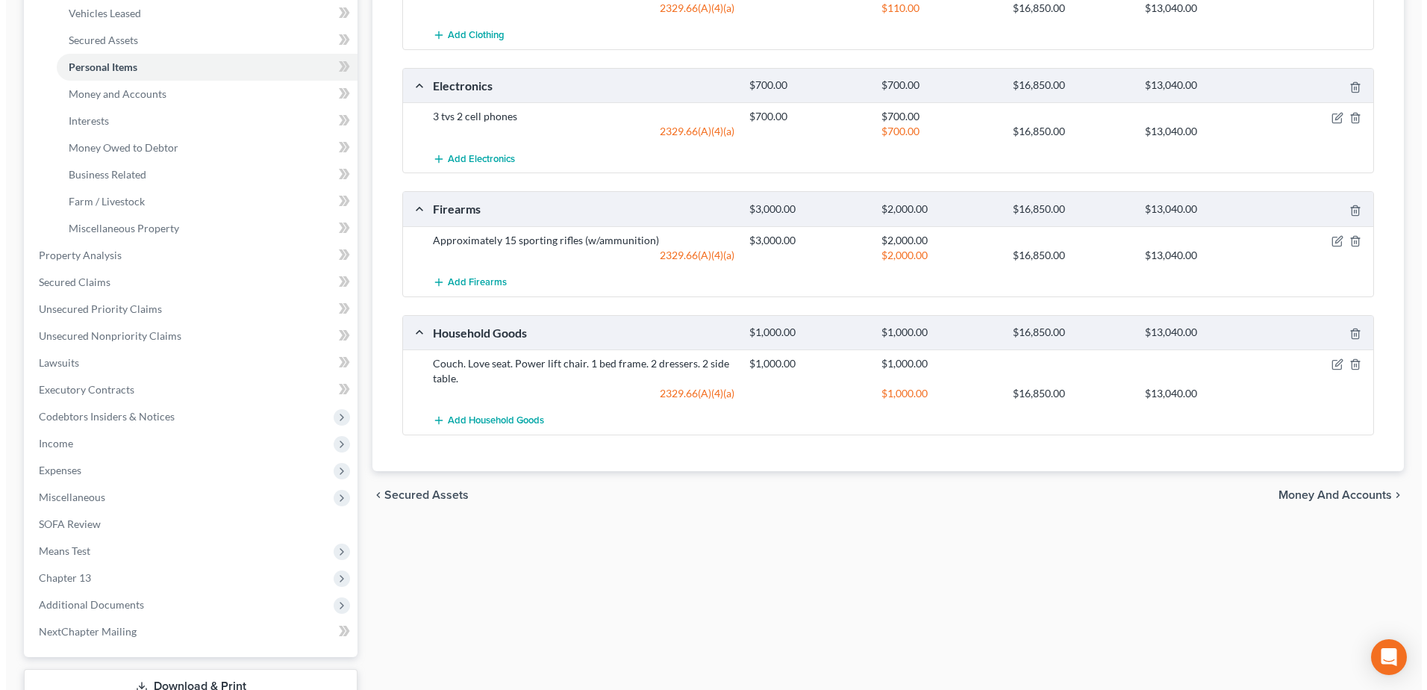
scroll to position [149, 0]
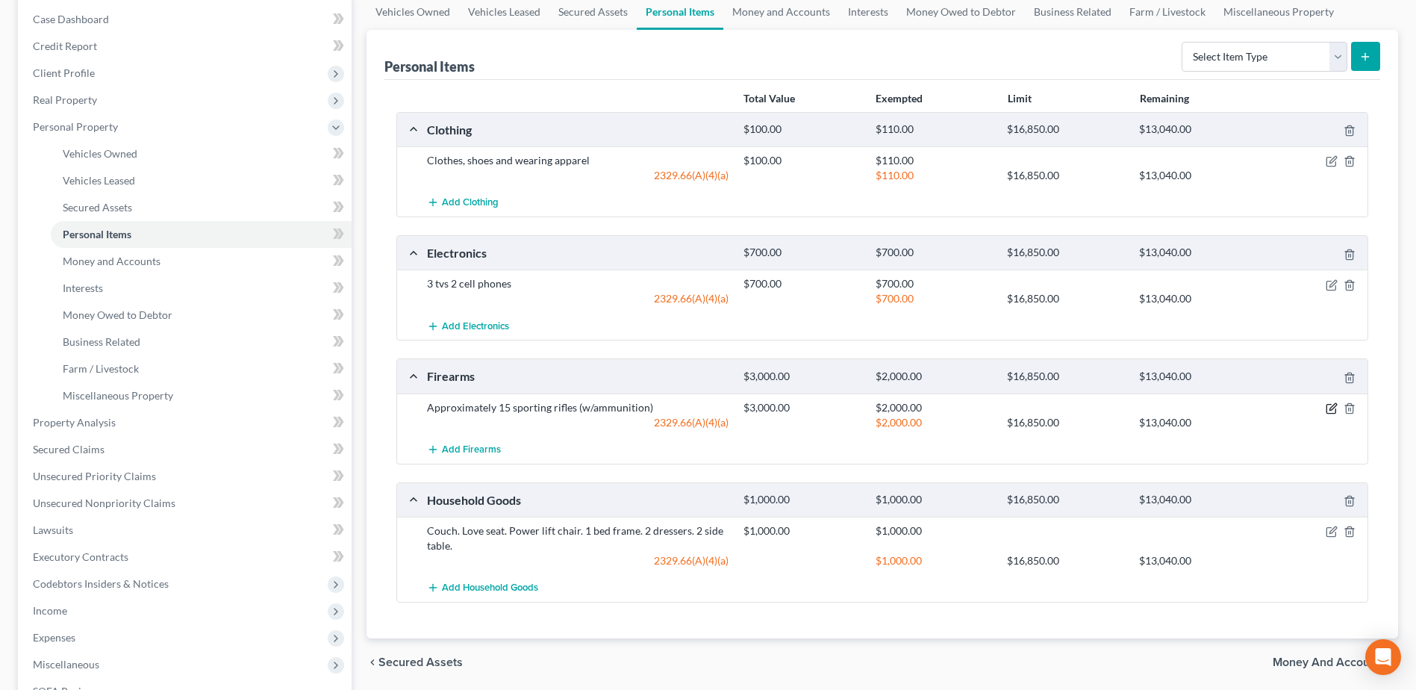
click at [1329, 407] on icon "button" at bounding box center [1332, 408] width 12 height 12
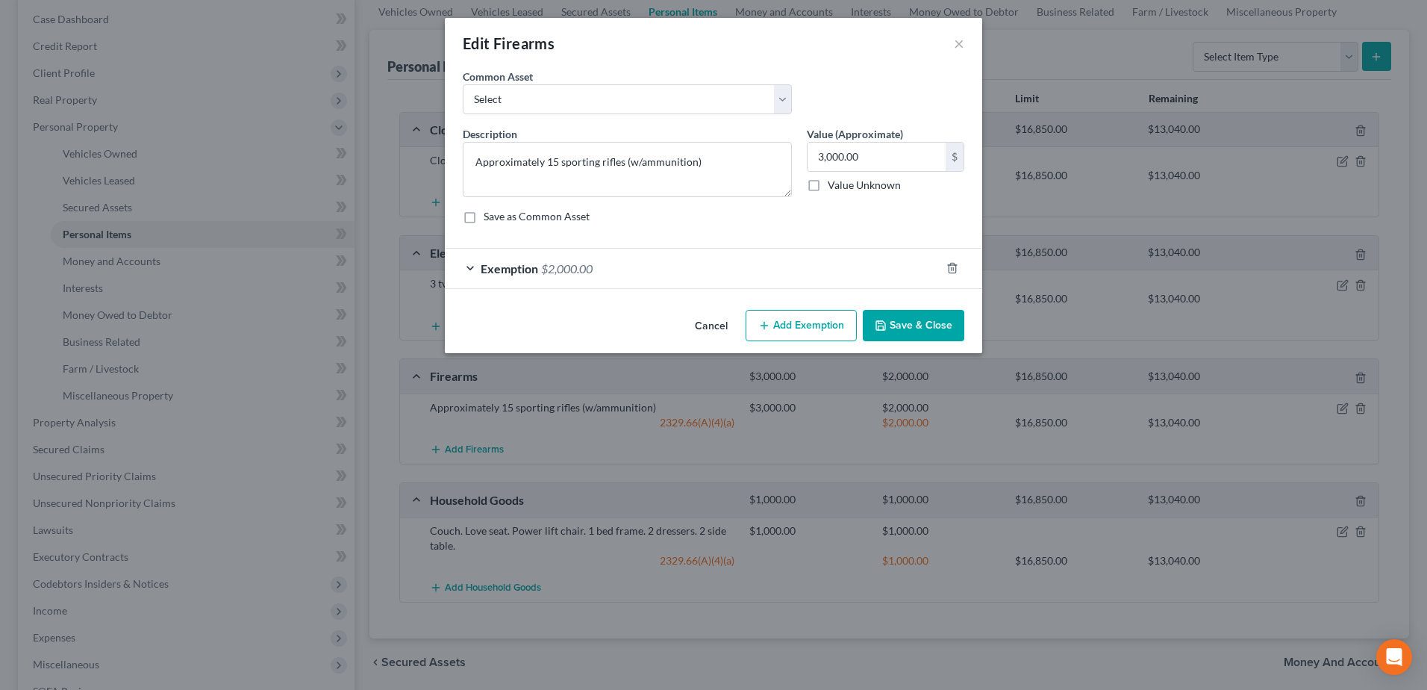
click at [849, 273] on div "Exemption $2,000.00" at bounding box center [693, 269] width 496 height 40
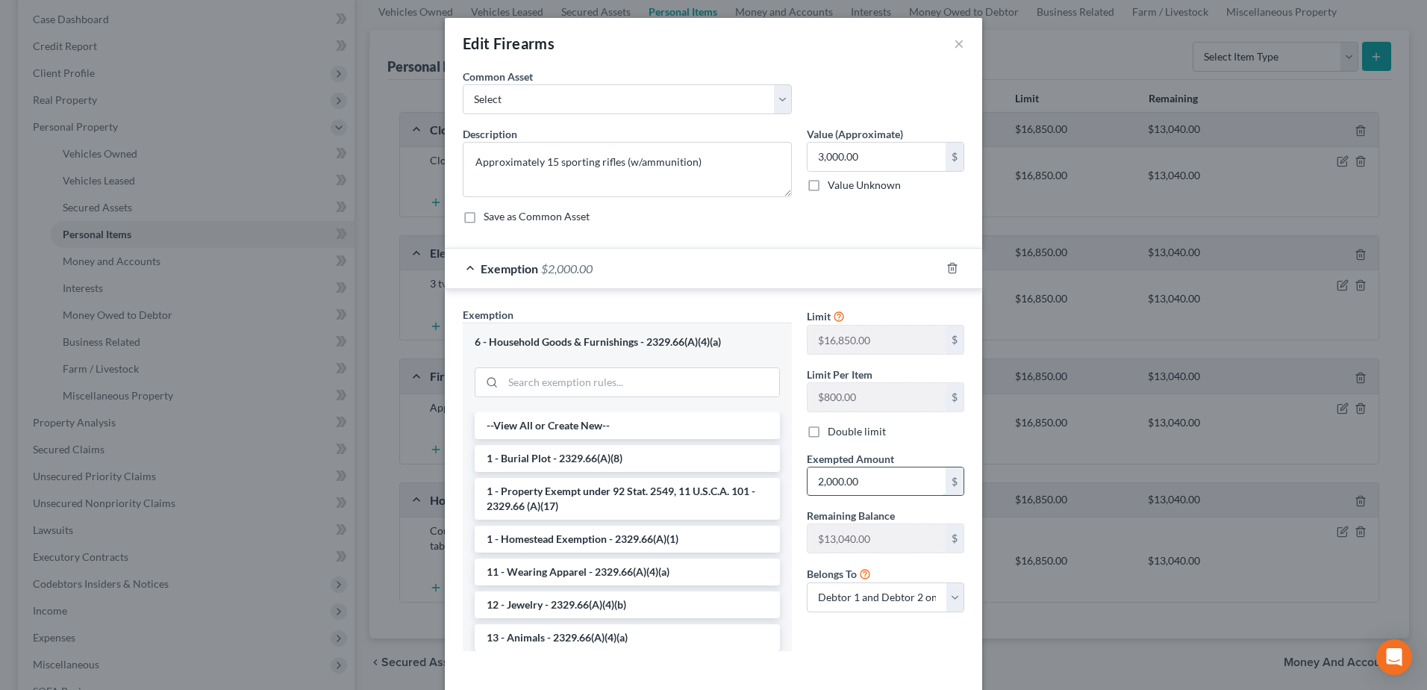
click at [871, 477] on input "2,000.00" at bounding box center [877, 481] width 138 height 28
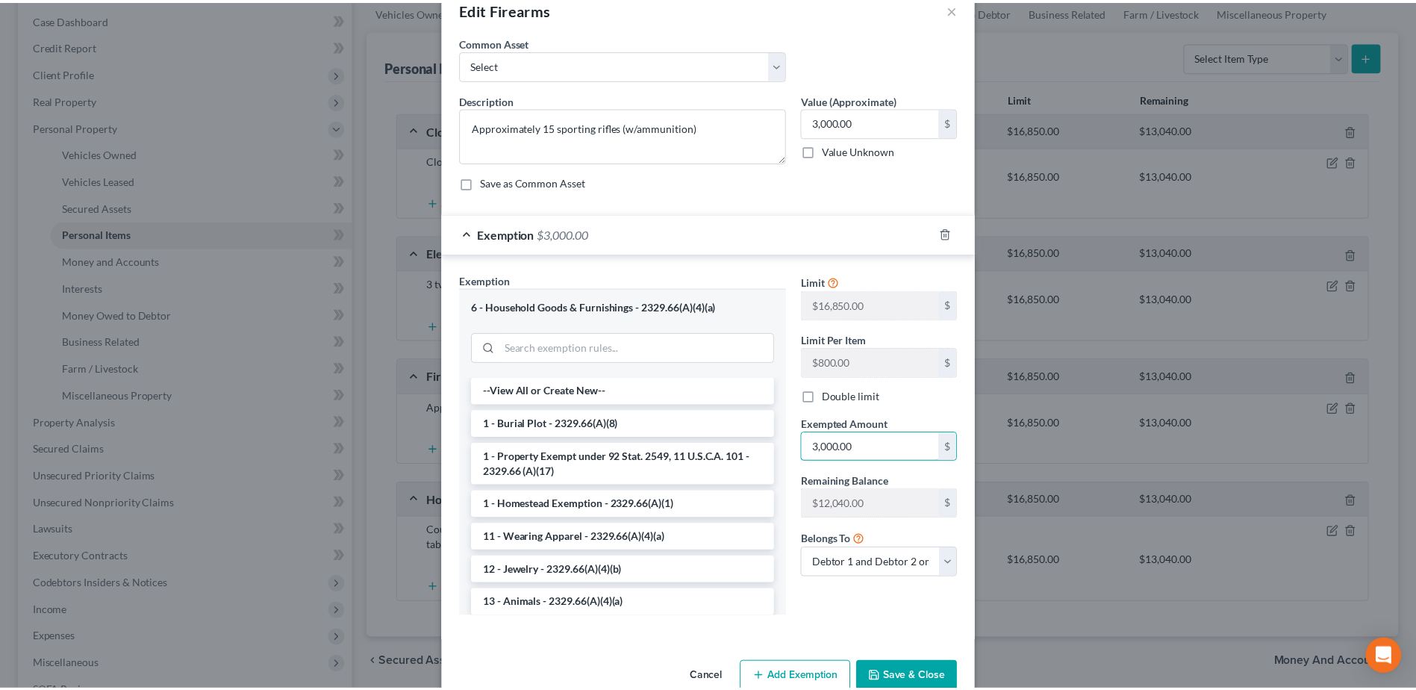
scroll to position [67, 0]
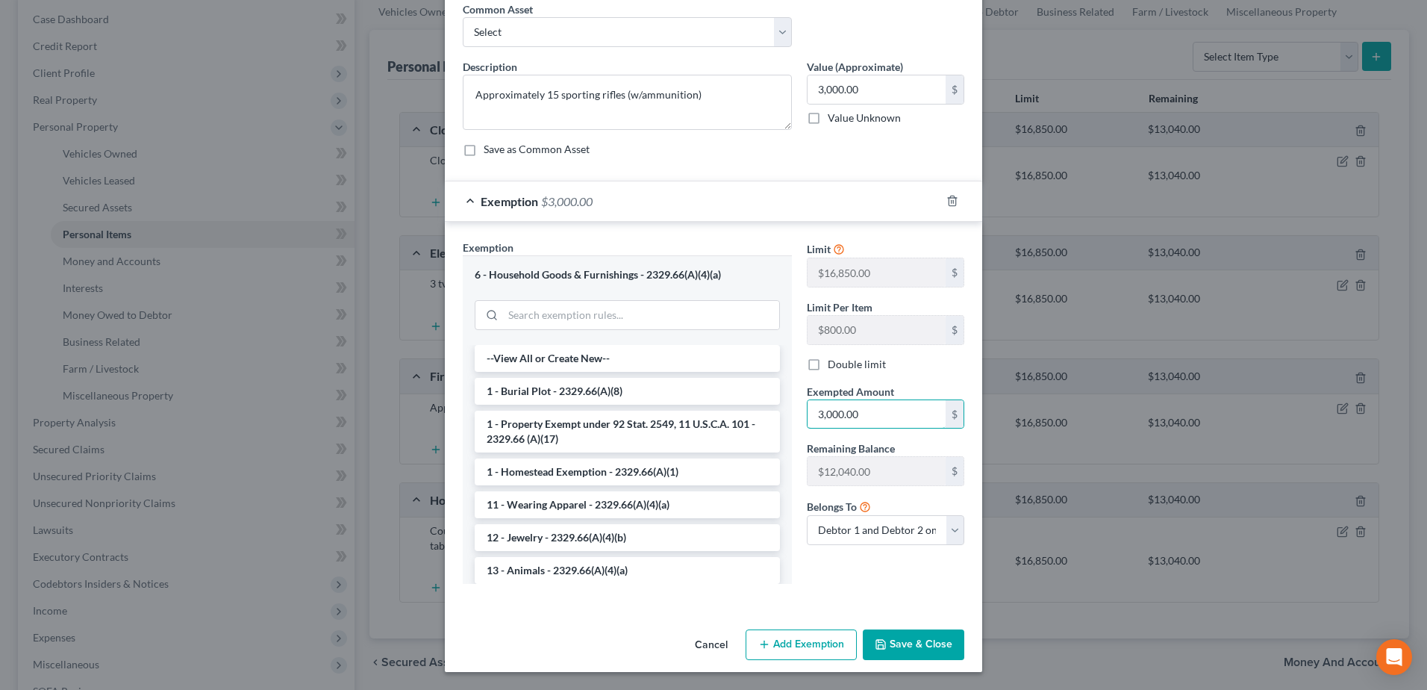
type input "3,000.00"
click at [899, 649] on button "Save & Close" at bounding box center [914, 644] width 102 height 31
